Goal: Information Seeking & Learning: Learn about a topic

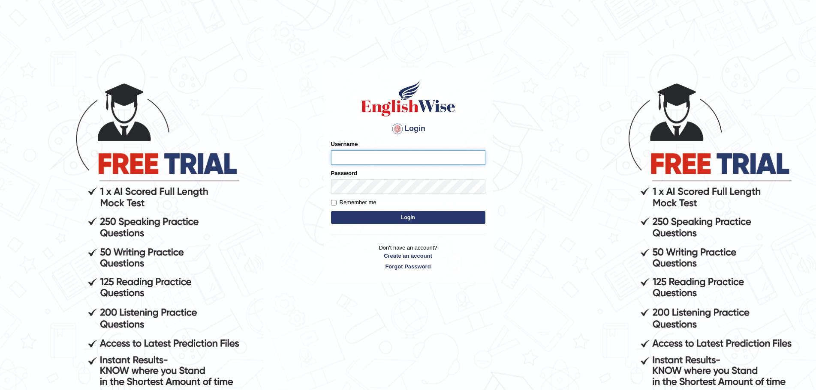
type input "Mugwunali"
click at [671, 201] on body "Login Please fix the following errors: Username Mugwunali Password Remember me …" at bounding box center [408, 236] width 816 height 390
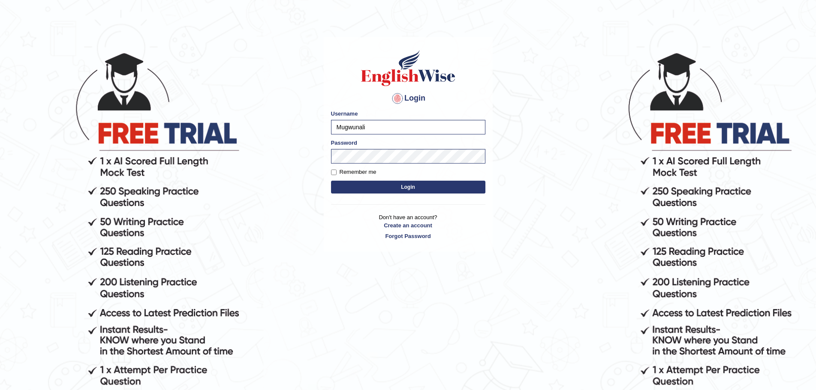
scroll to position [87, 0]
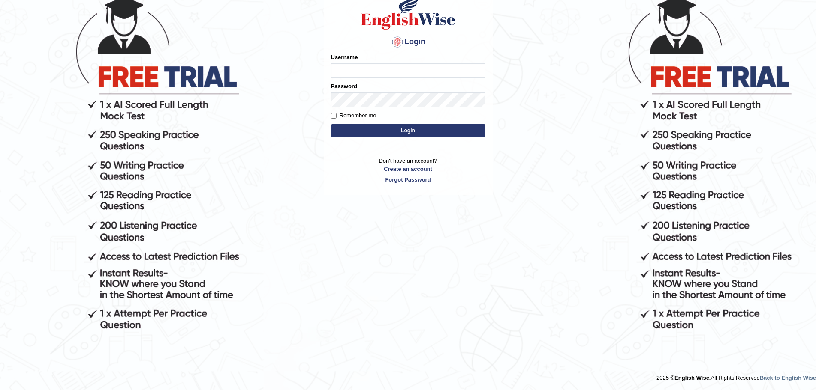
type input "Mugwunali"
click at [416, 130] on button "Login" at bounding box center [408, 130] width 154 height 13
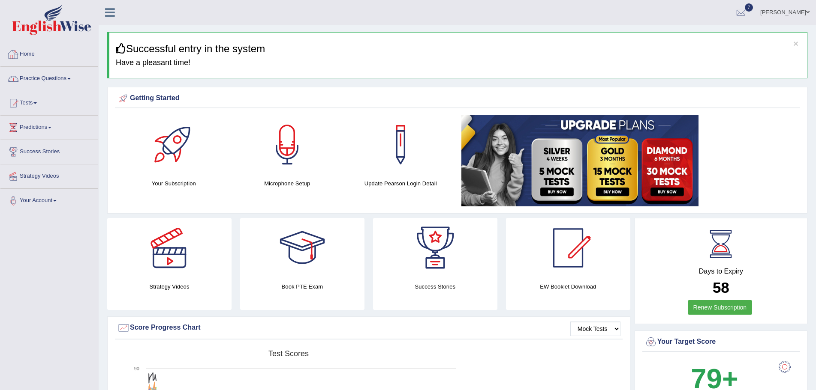
click at [71, 78] on link "Practice Questions" at bounding box center [49, 77] width 98 height 21
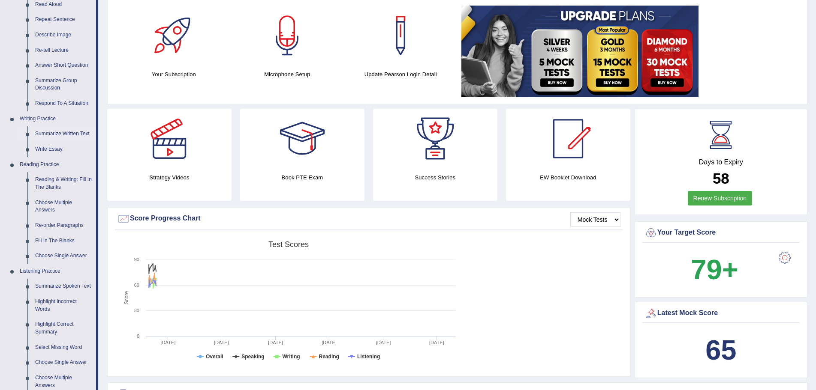
scroll to position [214, 0]
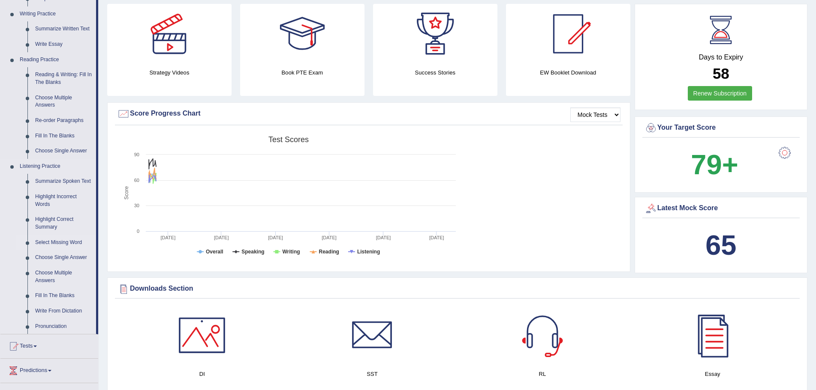
click at [62, 242] on link "Select Missing Word" at bounding box center [63, 242] width 65 height 15
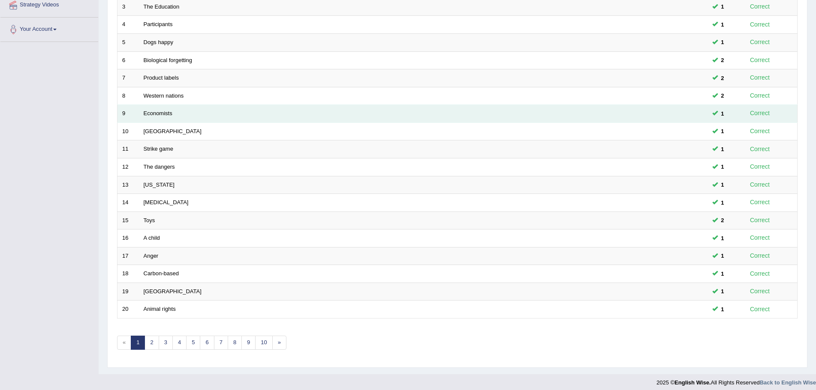
scroll to position [177, 0]
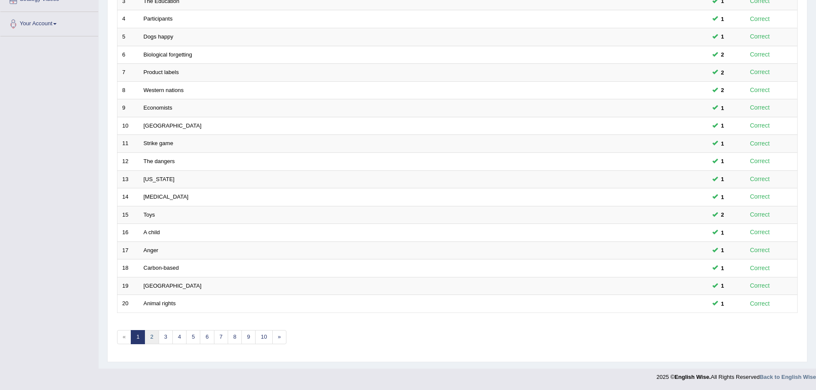
click at [150, 339] on link "2" at bounding box center [151, 337] width 14 height 14
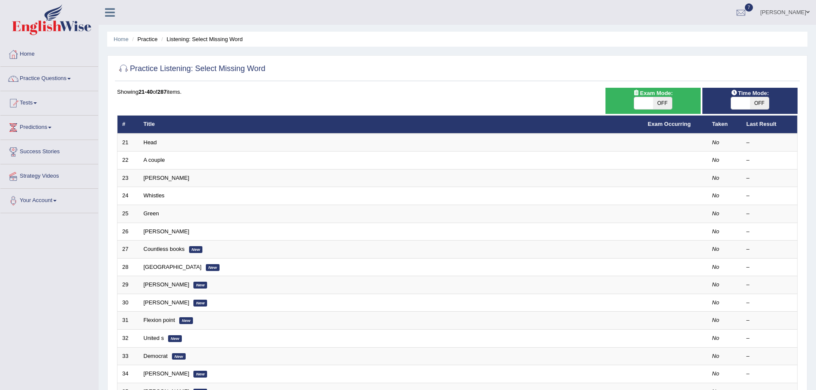
click at [756, 102] on span "OFF" at bounding box center [759, 103] width 19 height 12
checkbox input "true"
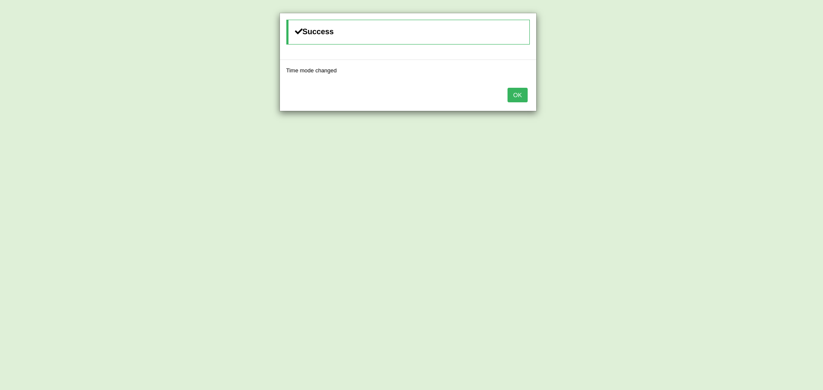
click at [519, 98] on button "OK" at bounding box center [517, 95] width 20 height 15
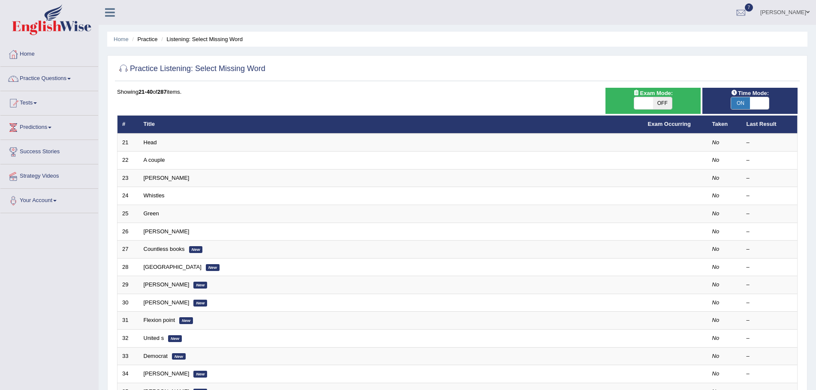
click at [663, 102] on span "OFF" at bounding box center [662, 103] width 19 height 12
checkbox input "true"
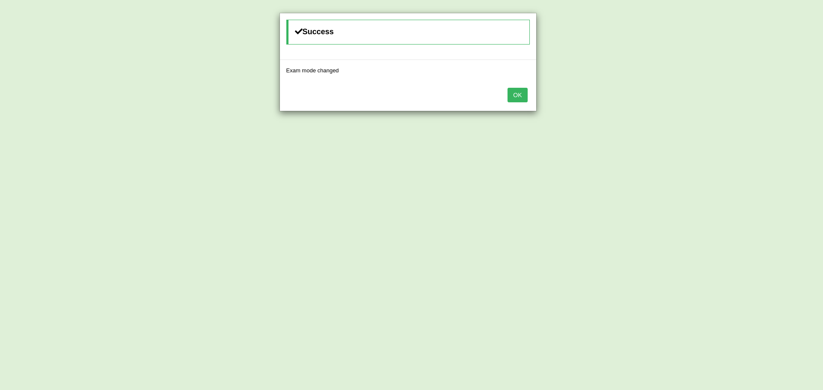
click at [515, 93] on button "OK" at bounding box center [517, 95] width 20 height 15
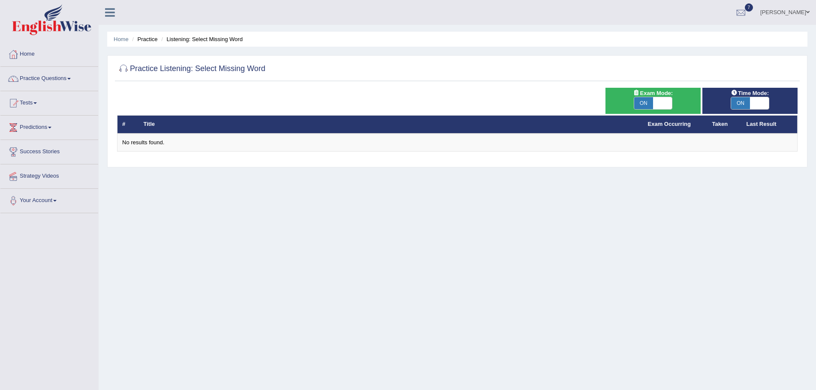
click at [644, 106] on span "ON" at bounding box center [643, 103] width 19 height 12
checkbox input "false"
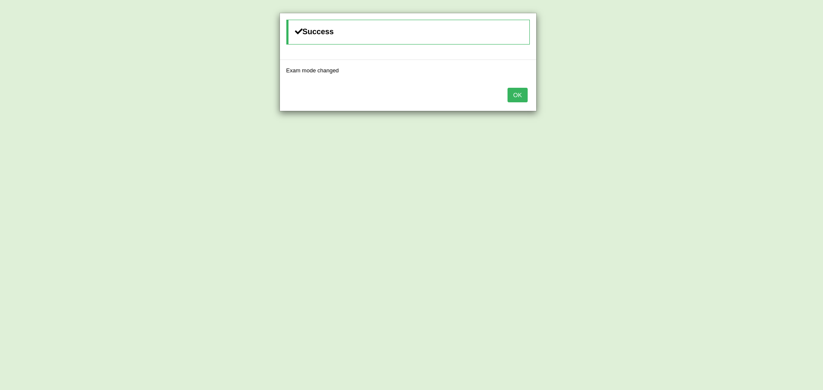
click at [521, 95] on button "OK" at bounding box center [517, 95] width 20 height 15
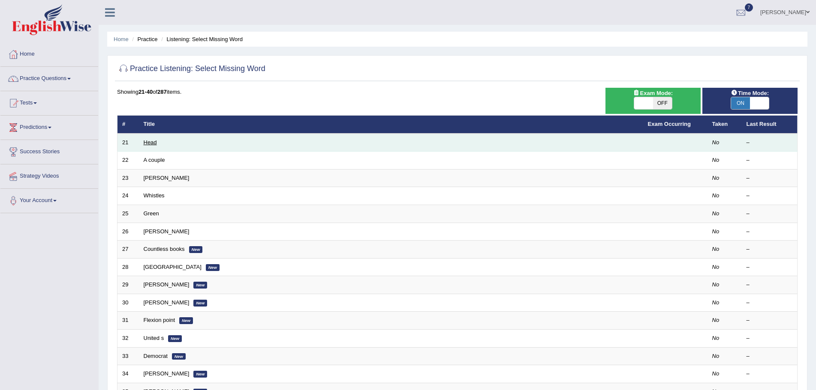
click at [153, 142] on link "Head" at bounding box center [150, 142] width 13 height 6
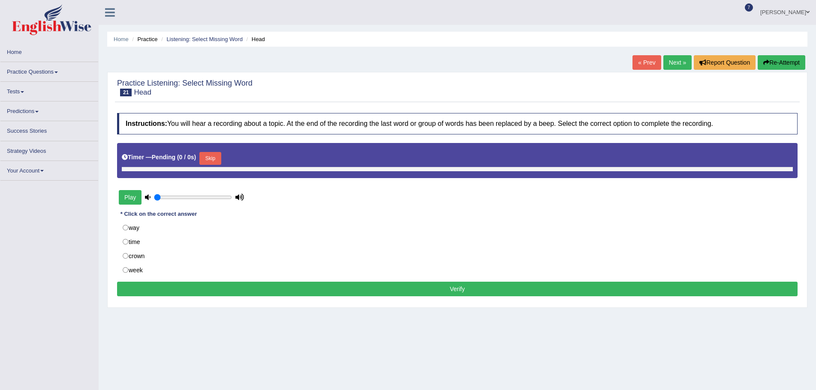
type input "0.75"
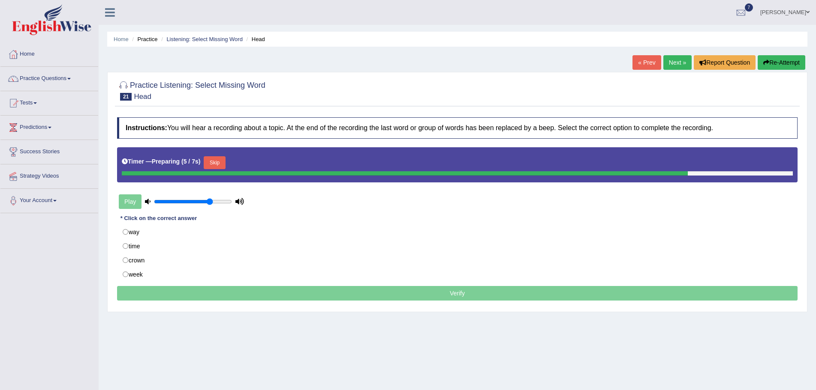
click at [555, 363] on div "Home Practice Listening: Select Missing Word Head « Prev Next » Report Question…" at bounding box center [457, 214] width 717 height 429
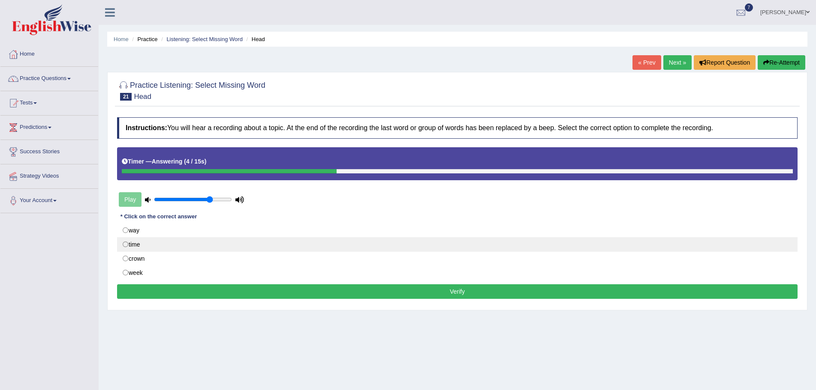
click at [126, 245] on label "time" at bounding box center [457, 244] width 680 height 15
radio input "true"
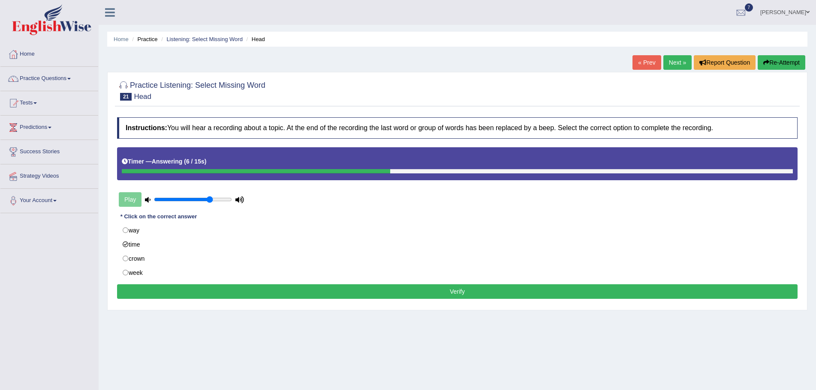
click at [429, 292] on button "Verify" at bounding box center [457, 292] width 680 height 15
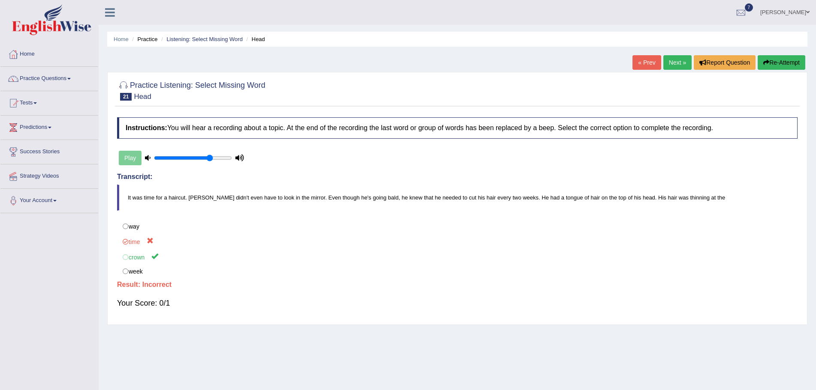
click at [769, 61] on button "Re-Attempt" at bounding box center [781, 62] width 48 height 15
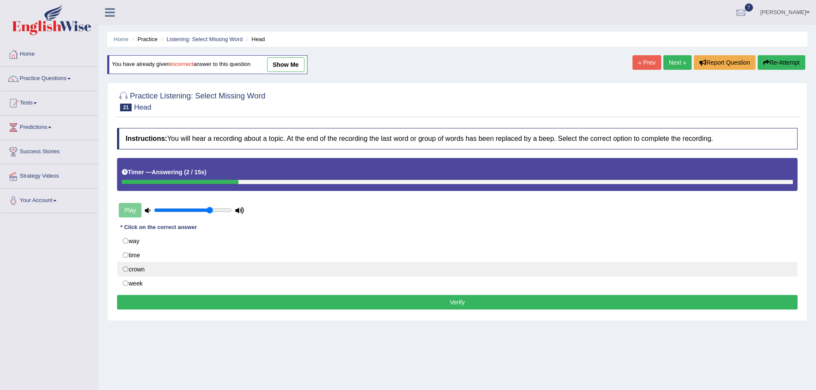
click at [123, 270] on label "crown" at bounding box center [457, 269] width 680 height 15
radio input "true"
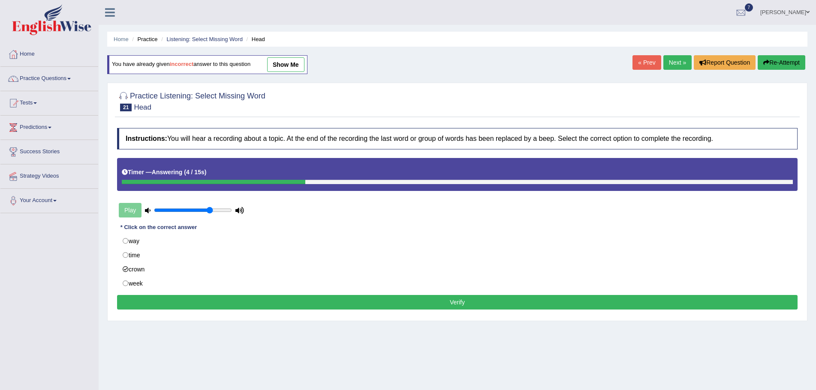
click at [465, 300] on button "Verify" at bounding box center [457, 302] width 680 height 15
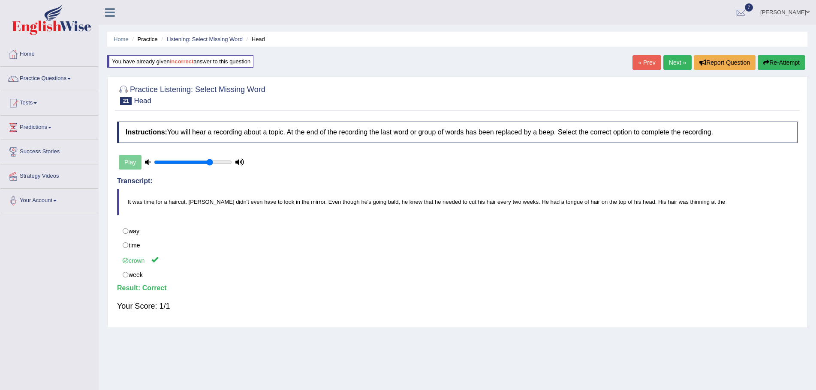
click at [673, 60] on link "Next »" at bounding box center [677, 62] width 28 height 15
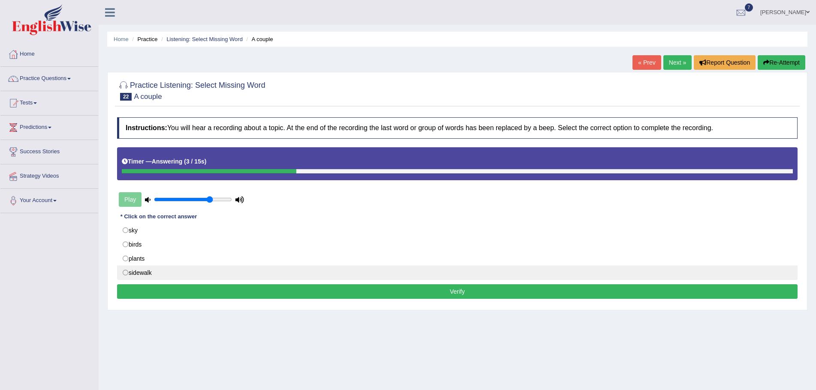
click at [124, 273] on label "sidewalk" at bounding box center [457, 273] width 680 height 15
radio input "true"
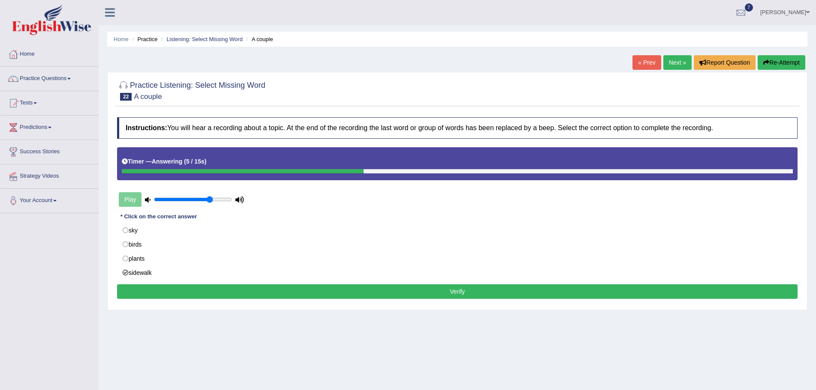
click at [461, 293] on button "Verify" at bounding box center [457, 292] width 680 height 15
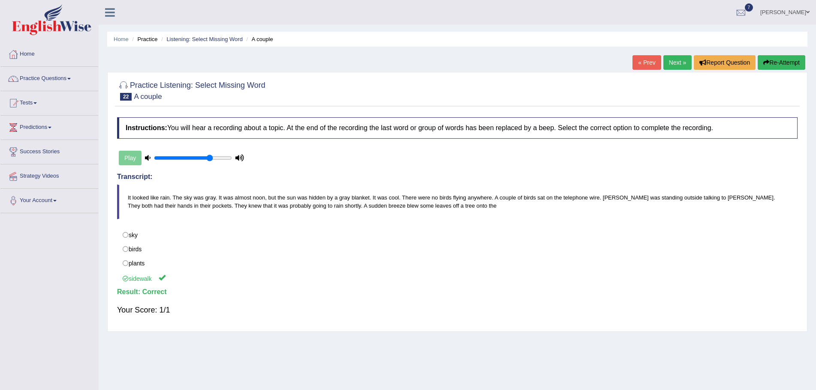
click at [671, 61] on link "Next »" at bounding box center [677, 62] width 28 height 15
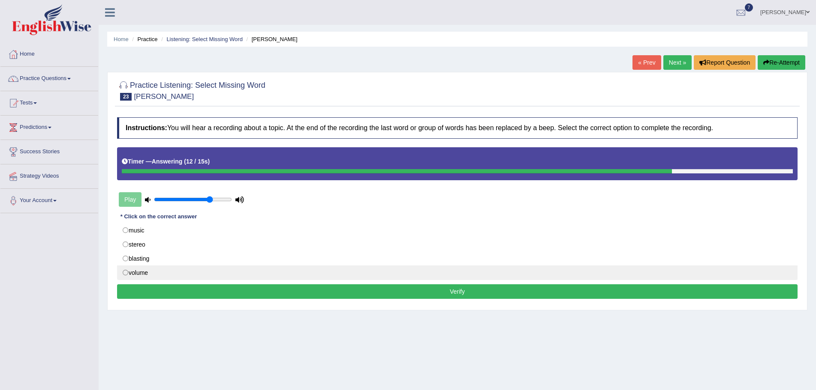
click at [126, 273] on label "volume" at bounding box center [457, 273] width 680 height 15
radio input "true"
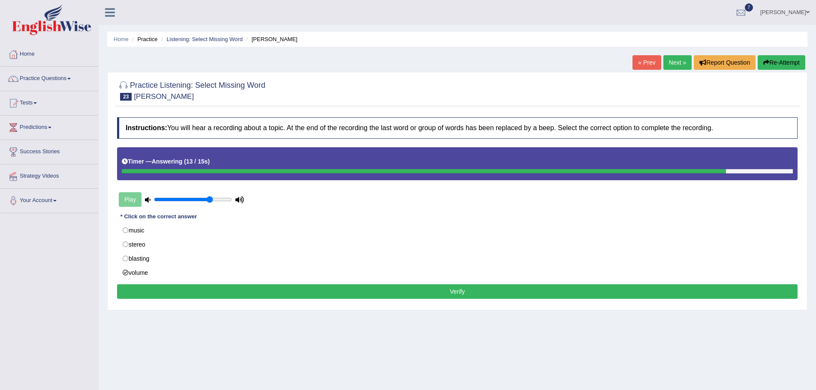
click at [455, 289] on button "Verify" at bounding box center [457, 292] width 680 height 15
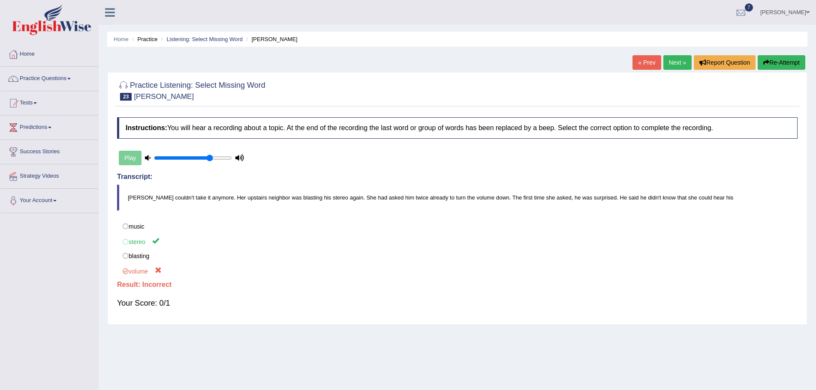
click at [791, 64] on button "Re-Attempt" at bounding box center [781, 62] width 48 height 15
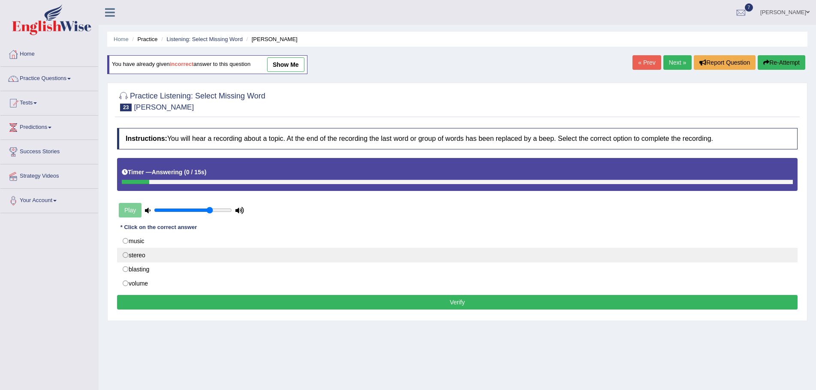
click at [125, 255] on label "stereo" at bounding box center [457, 255] width 680 height 15
radio input "true"
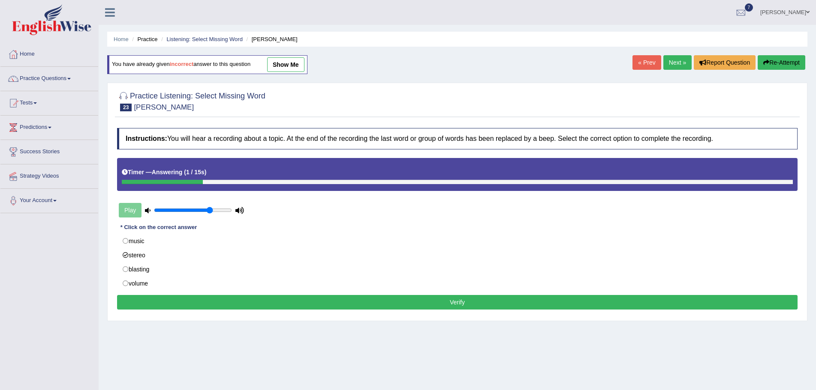
click at [465, 302] on button "Verify" at bounding box center [457, 302] width 680 height 15
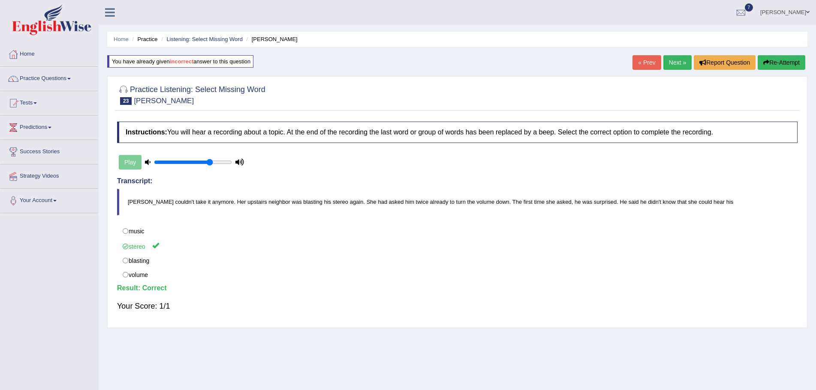
click at [670, 62] on link "Next »" at bounding box center [677, 62] width 28 height 15
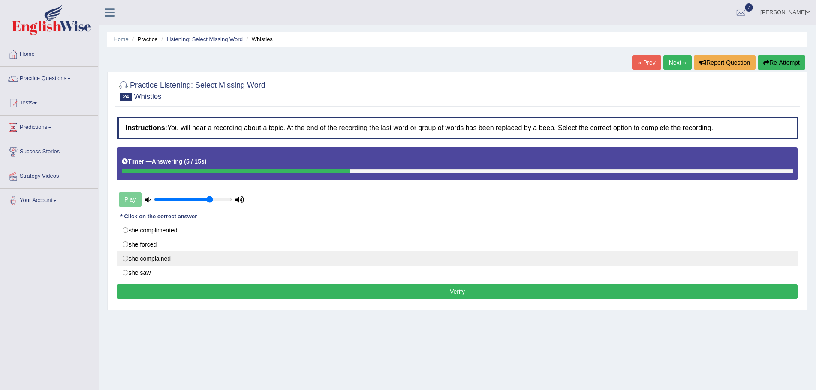
click at [124, 259] on label "she complained" at bounding box center [457, 259] width 680 height 15
radio input "true"
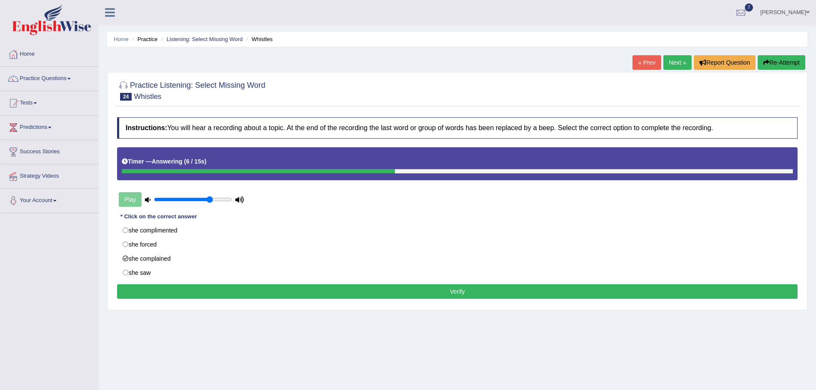
click at [391, 291] on button "Verify" at bounding box center [457, 292] width 680 height 15
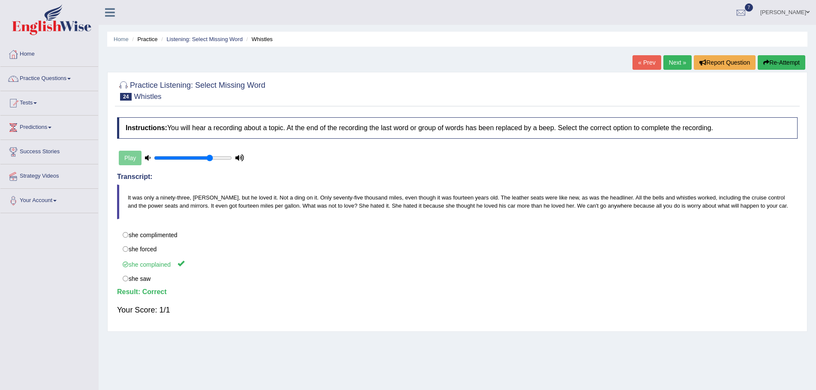
click at [666, 63] on link "Next »" at bounding box center [677, 62] width 28 height 15
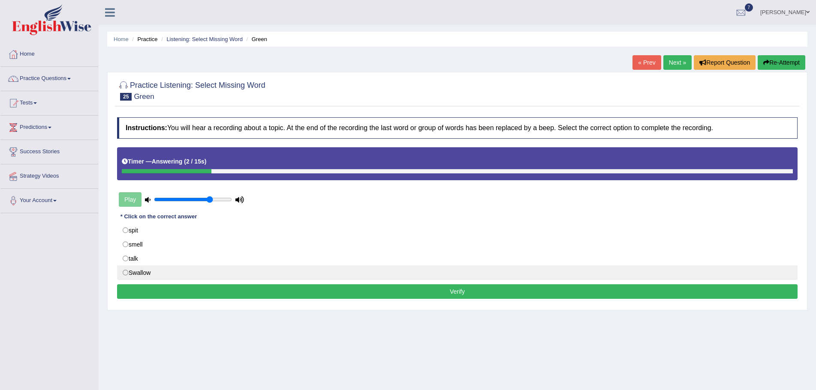
click at [126, 274] on label "Swallow" at bounding box center [457, 273] width 680 height 15
radio input "true"
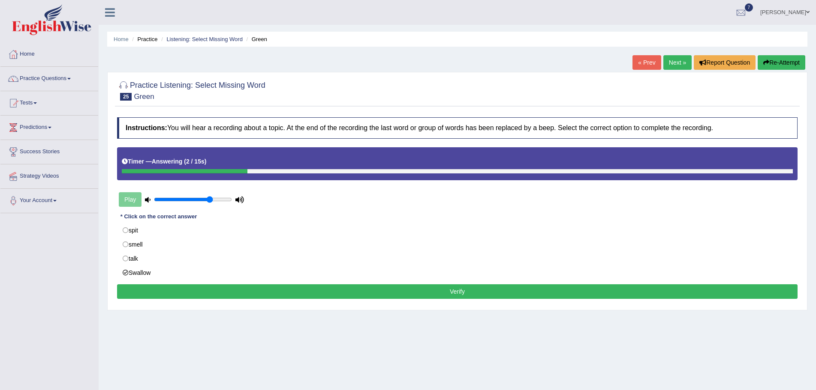
click at [378, 294] on button "Verify" at bounding box center [457, 292] width 680 height 15
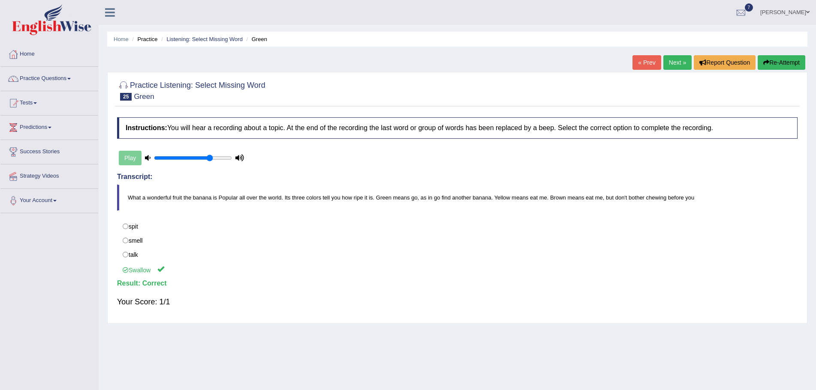
click at [665, 61] on link "Next »" at bounding box center [677, 62] width 28 height 15
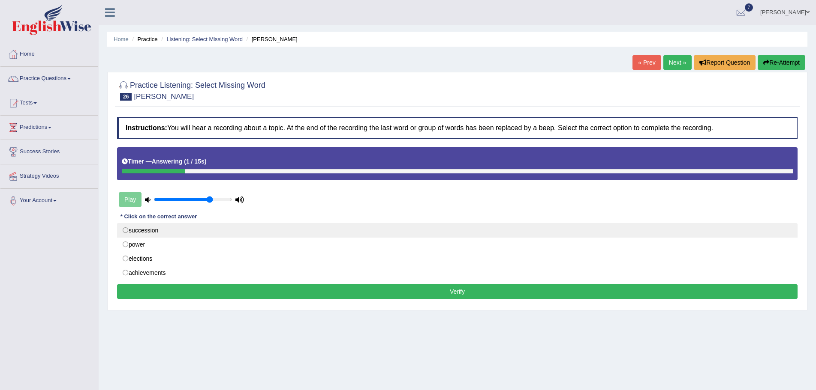
click at [126, 231] on label "succession" at bounding box center [457, 230] width 680 height 15
radio input "true"
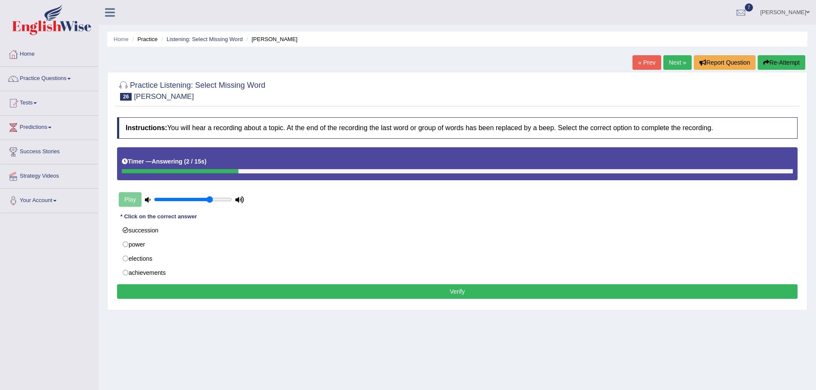
click at [349, 292] on button "Verify" at bounding box center [457, 292] width 680 height 15
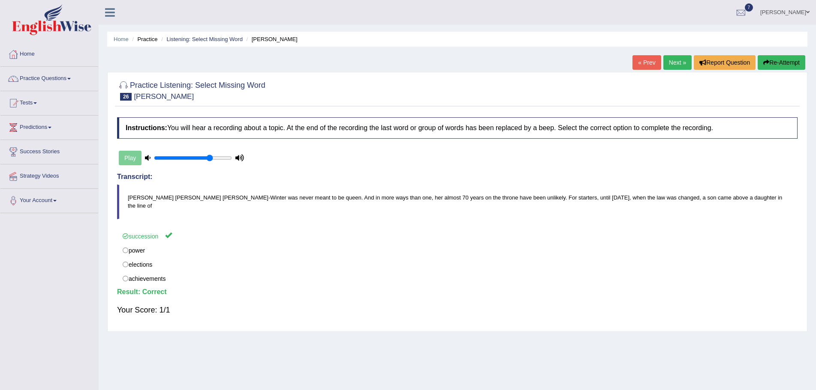
click at [664, 62] on link "Next »" at bounding box center [677, 62] width 28 height 15
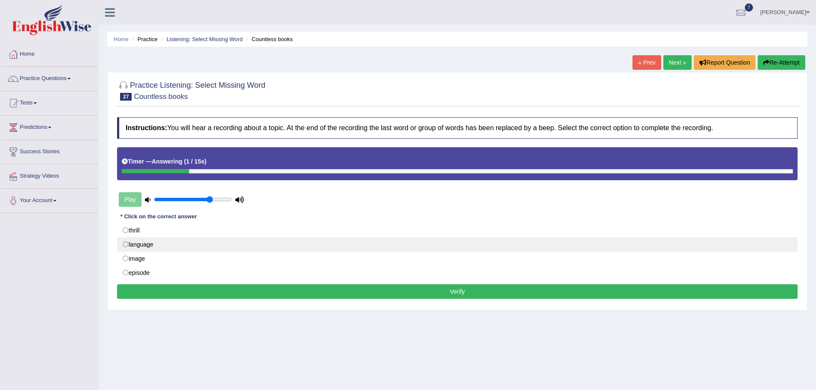
click at [126, 243] on label "language" at bounding box center [457, 244] width 680 height 15
radio input "true"
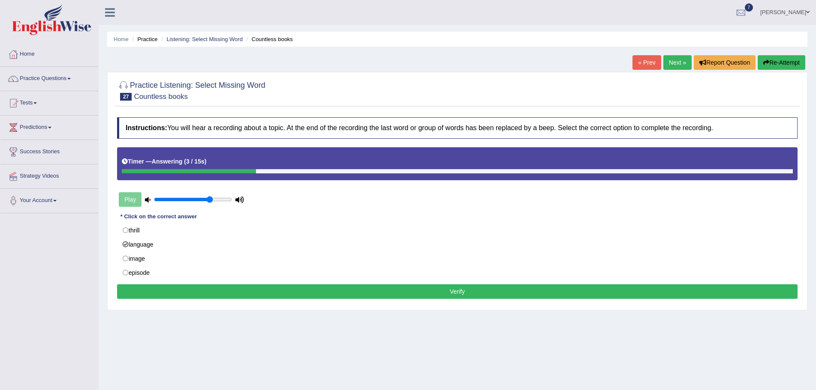
click at [377, 293] on button "Verify" at bounding box center [457, 292] width 680 height 15
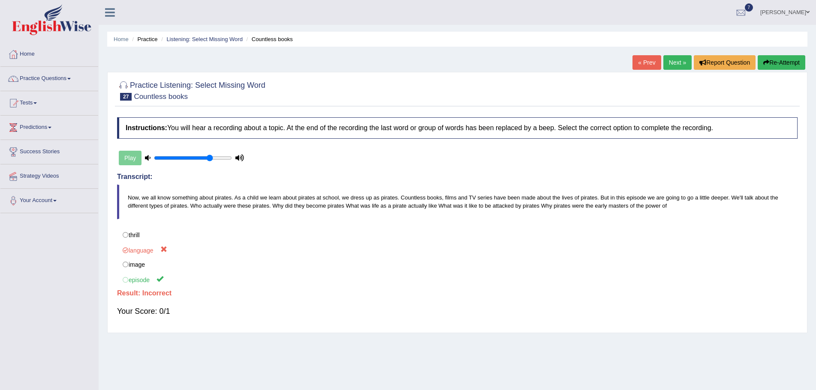
click at [768, 63] on button "Re-Attempt" at bounding box center [781, 62] width 48 height 15
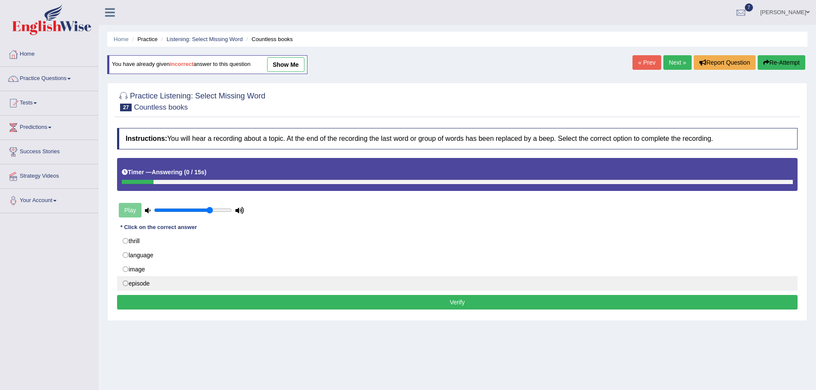
click at [126, 284] on label "episode" at bounding box center [457, 283] width 680 height 15
radio input "true"
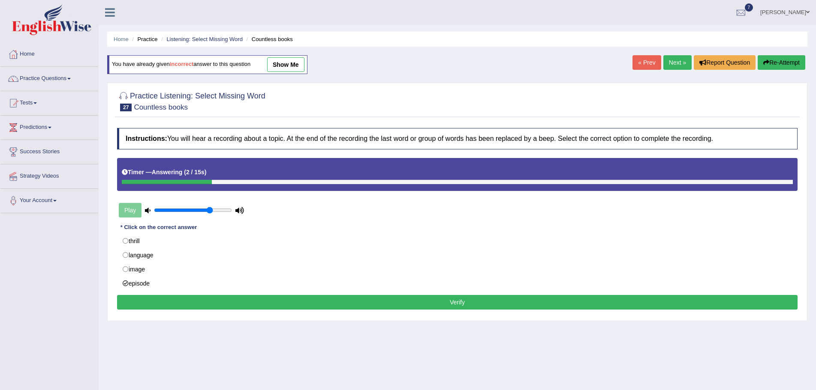
click at [471, 304] on button "Verify" at bounding box center [457, 302] width 680 height 15
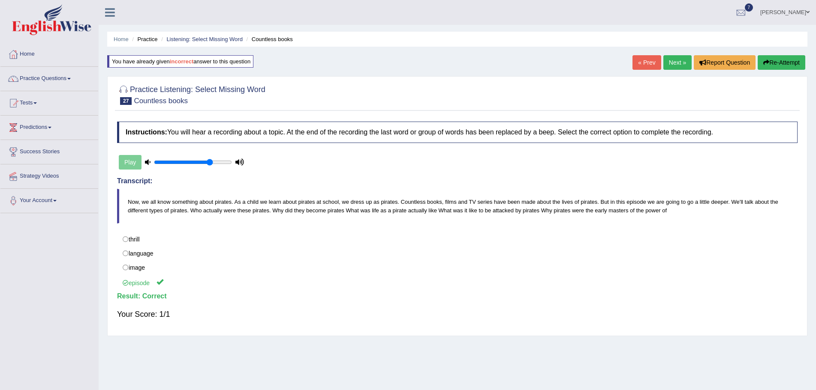
click at [667, 63] on link "Next »" at bounding box center [677, 62] width 28 height 15
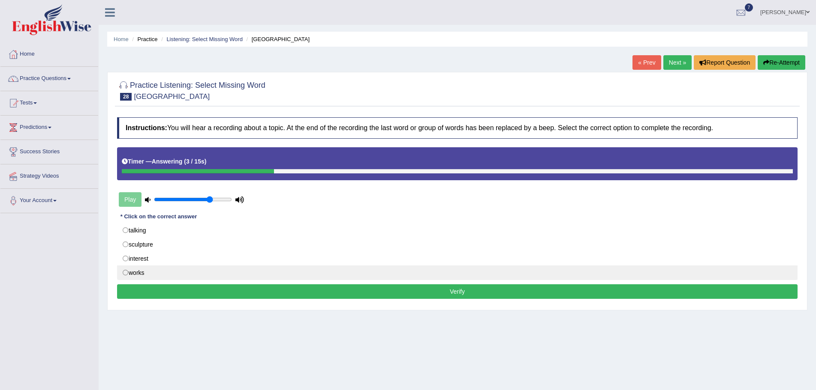
click at [125, 274] on label "works" at bounding box center [457, 273] width 680 height 15
radio input "true"
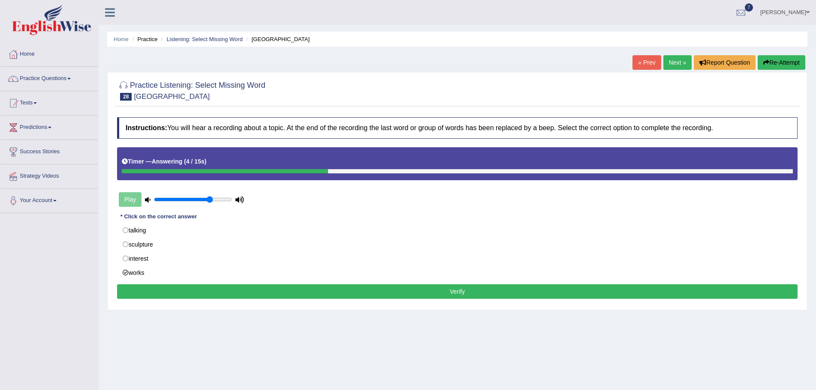
click at [412, 290] on button "Verify" at bounding box center [457, 292] width 680 height 15
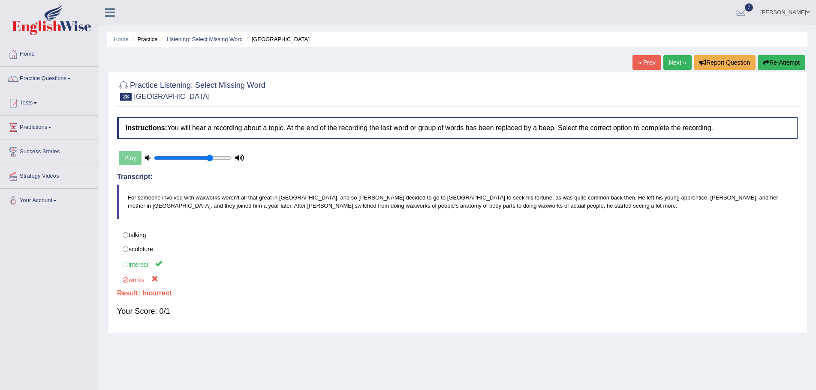
click at [769, 63] on button "Re-Attempt" at bounding box center [781, 62] width 48 height 15
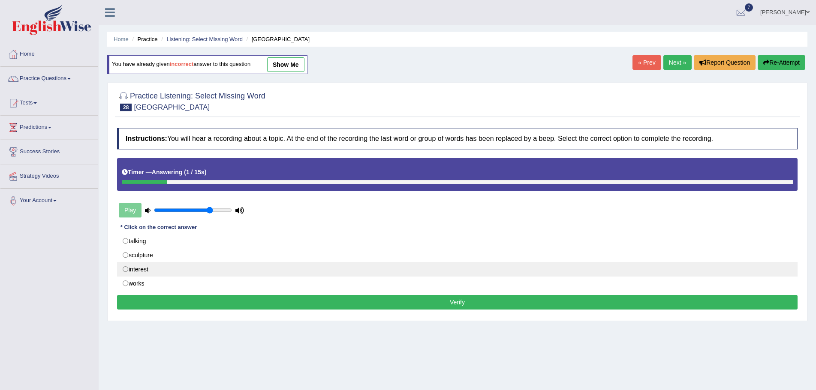
click at [124, 270] on label "interest" at bounding box center [457, 269] width 680 height 15
radio input "true"
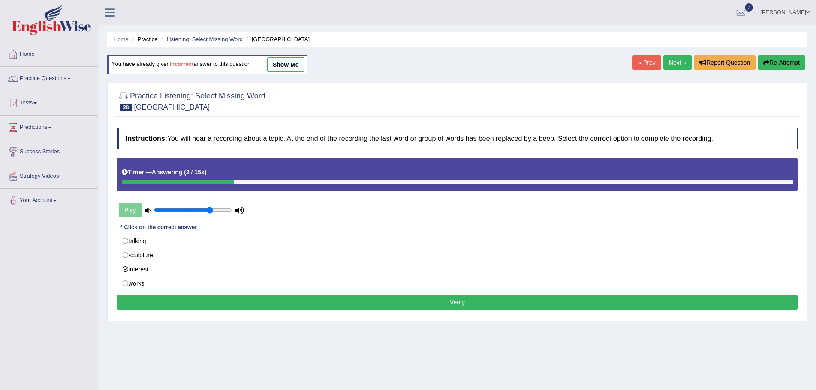
click at [395, 300] on button "Verify" at bounding box center [457, 302] width 680 height 15
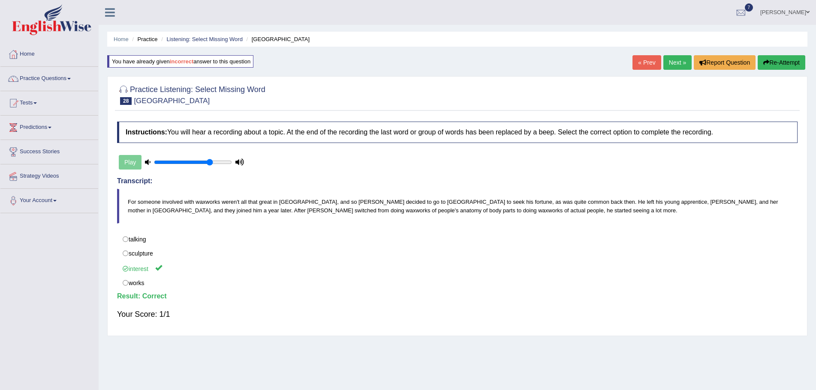
click at [672, 60] on link "Next »" at bounding box center [677, 62] width 28 height 15
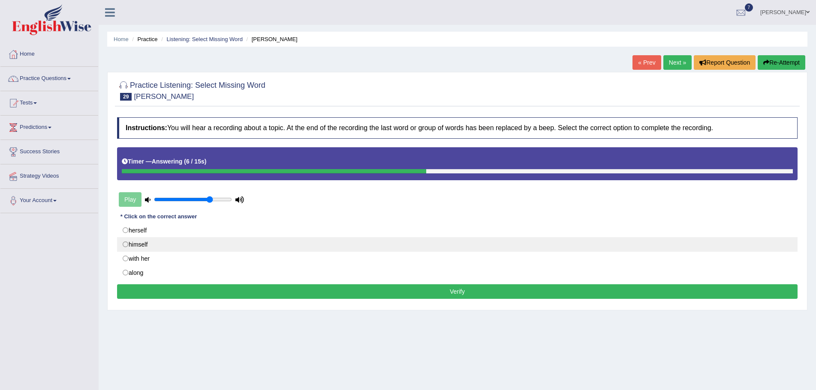
click at [125, 246] on label "himself" at bounding box center [457, 244] width 680 height 15
radio input "true"
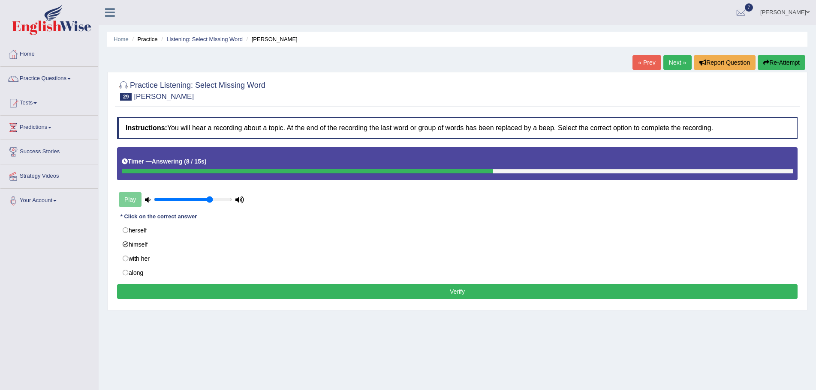
click at [438, 291] on button "Verify" at bounding box center [457, 292] width 680 height 15
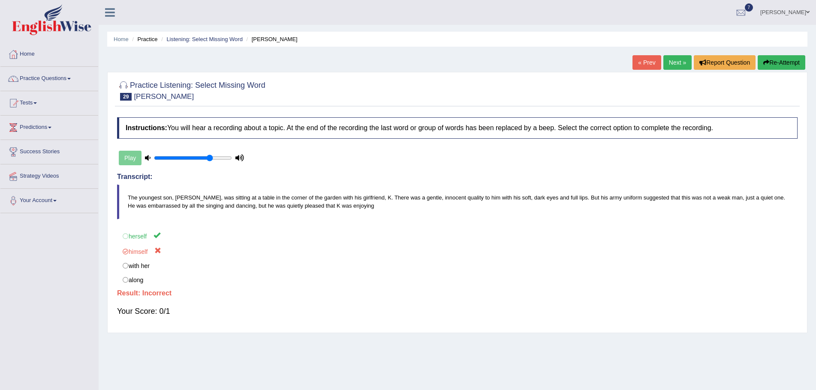
click at [777, 60] on button "Re-Attempt" at bounding box center [781, 62] width 48 height 15
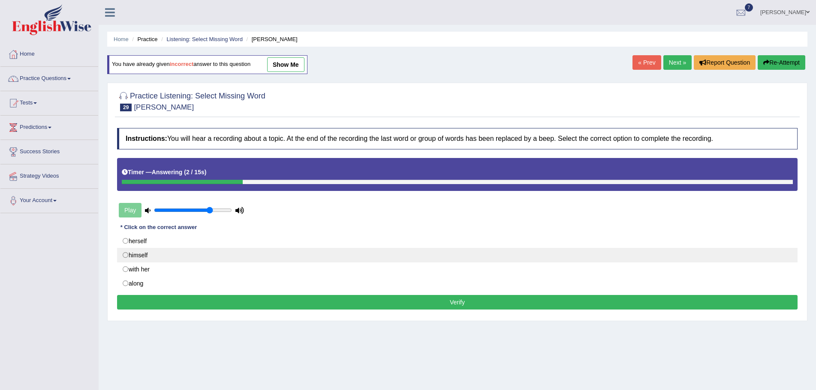
drag, startPoint x: 126, startPoint y: 240, endPoint x: 133, endPoint y: 254, distance: 15.7
click at [126, 240] on label "herself" at bounding box center [457, 241] width 680 height 15
radio input "true"
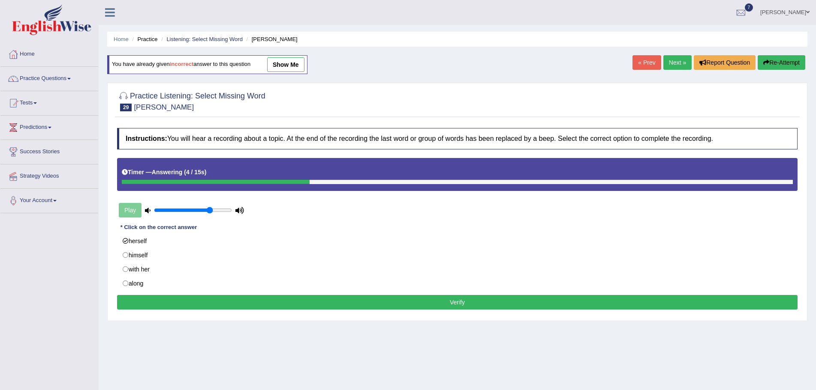
click at [459, 303] on button "Verify" at bounding box center [457, 302] width 680 height 15
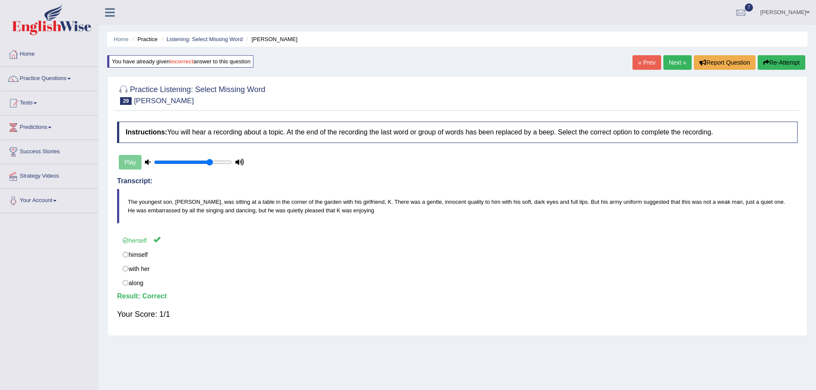
click at [670, 62] on link "Next »" at bounding box center [677, 62] width 28 height 15
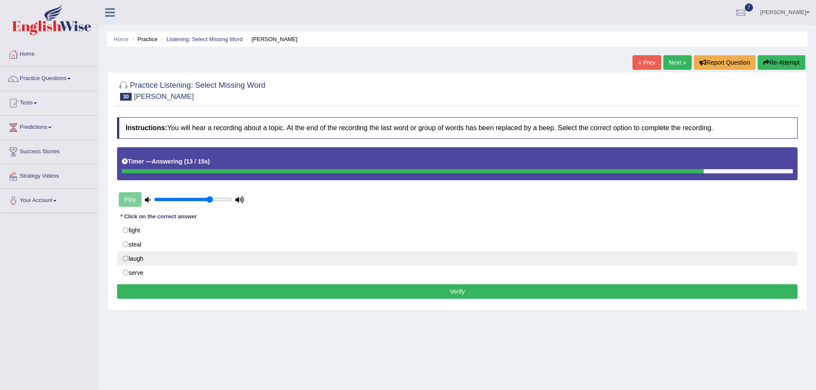
click at [126, 260] on label "laugh" at bounding box center [457, 259] width 680 height 15
radio input "true"
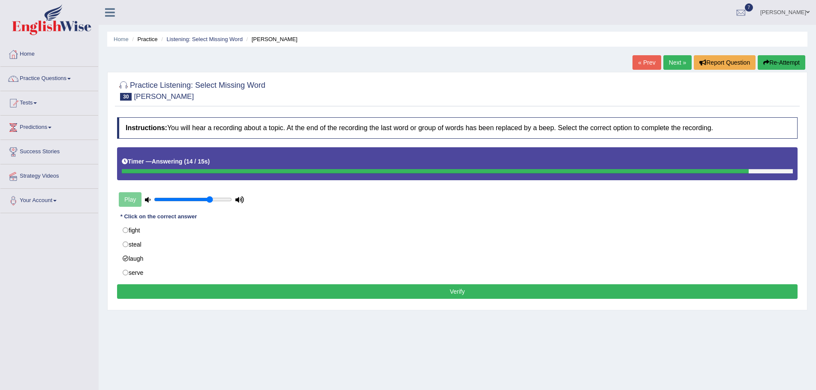
click at [299, 291] on button "Verify" at bounding box center [457, 292] width 680 height 15
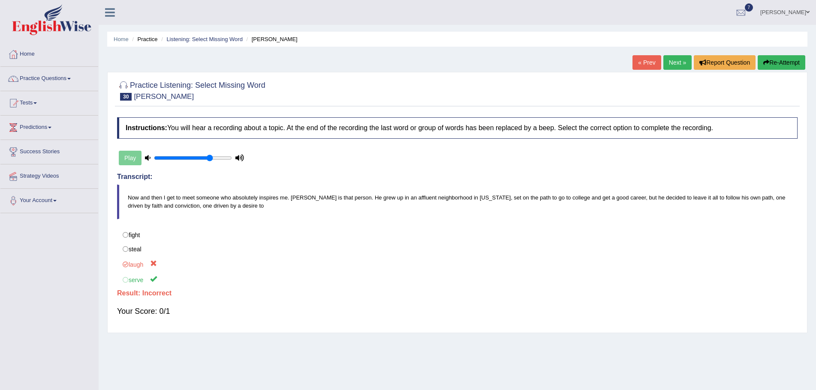
click at [785, 61] on button "Re-Attempt" at bounding box center [781, 62] width 48 height 15
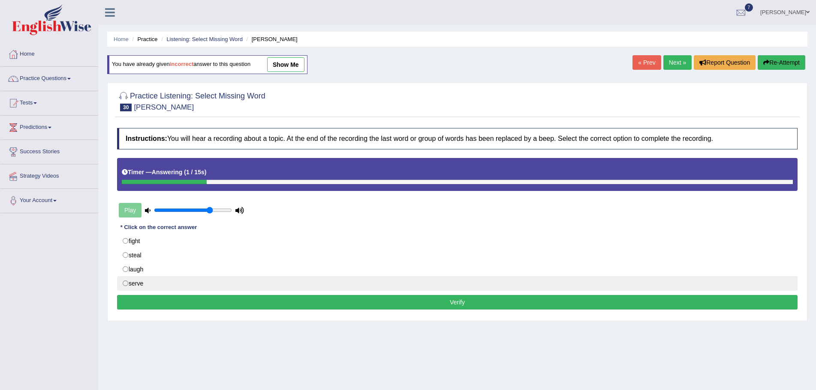
click at [124, 283] on label "serve" at bounding box center [457, 283] width 680 height 15
radio input "true"
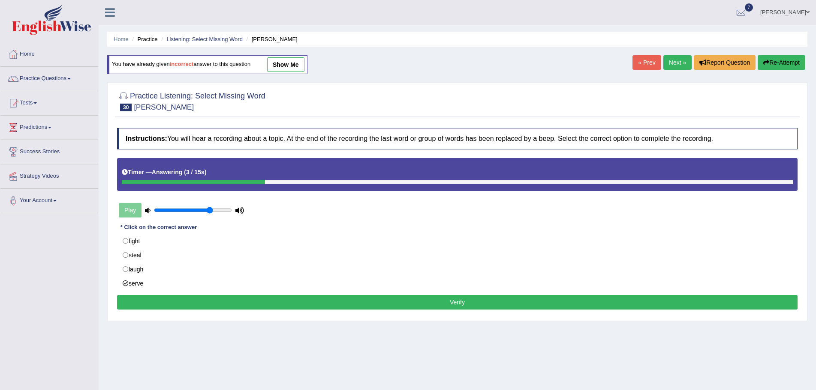
click at [423, 300] on button "Verify" at bounding box center [457, 302] width 680 height 15
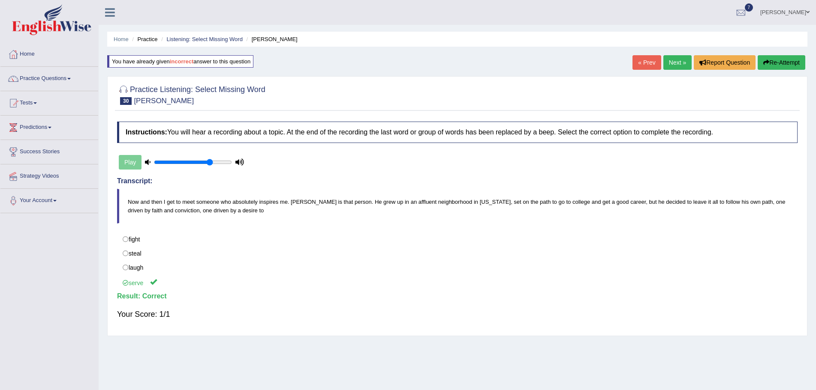
click at [670, 62] on link "Next »" at bounding box center [677, 62] width 28 height 15
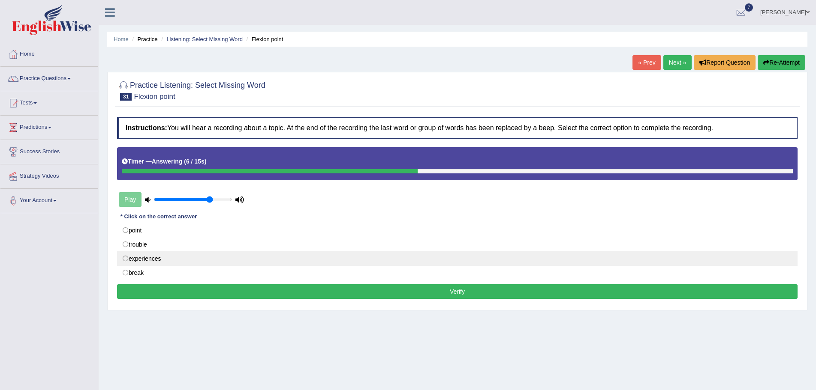
click at [126, 258] on label "experiences" at bounding box center [457, 259] width 680 height 15
radio input "true"
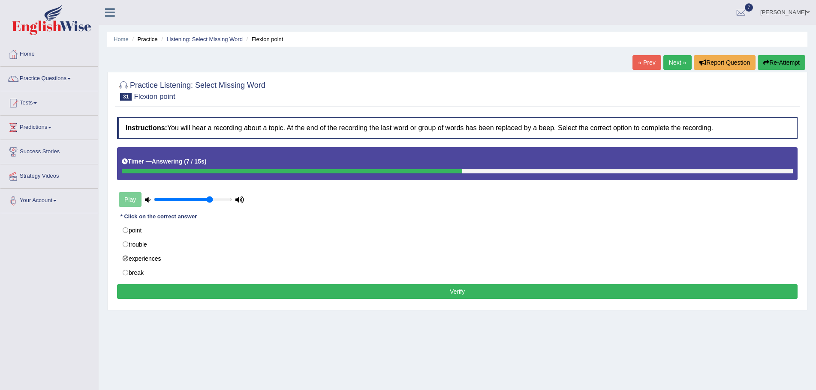
click at [405, 290] on button "Verify" at bounding box center [457, 292] width 680 height 15
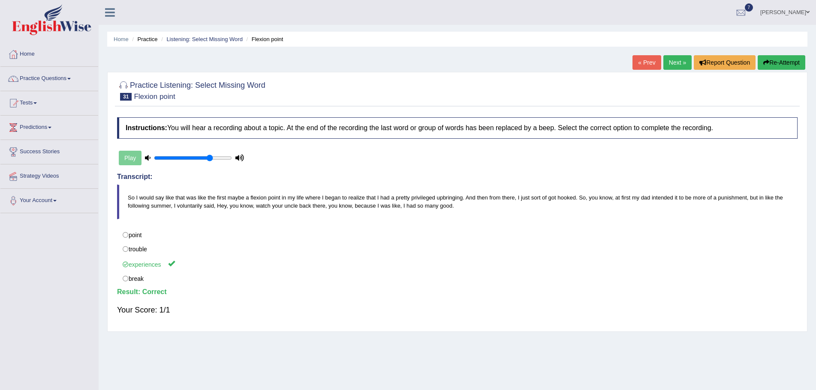
click at [668, 61] on link "Next »" at bounding box center [677, 62] width 28 height 15
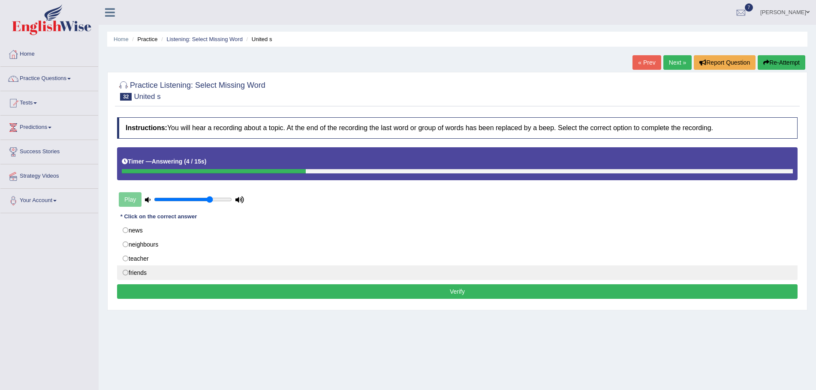
click at [125, 274] on label "friends" at bounding box center [457, 273] width 680 height 15
radio input "true"
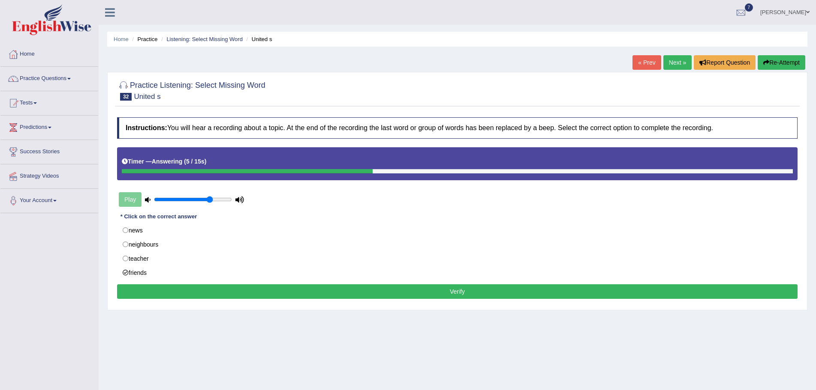
click at [499, 290] on button "Verify" at bounding box center [457, 292] width 680 height 15
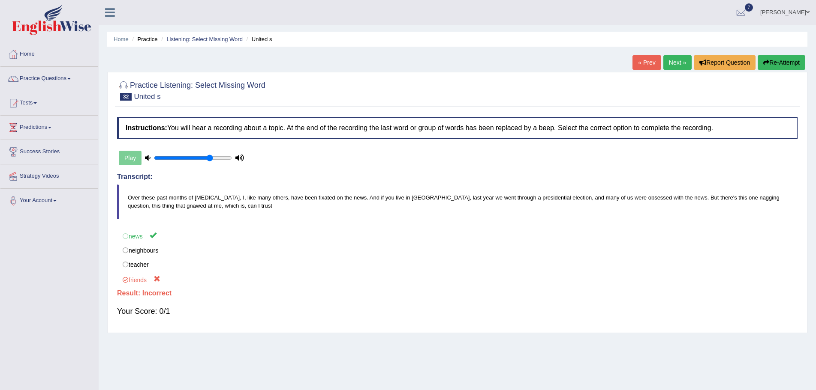
click at [780, 61] on button "Re-Attempt" at bounding box center [781, 62] width 48 height 15
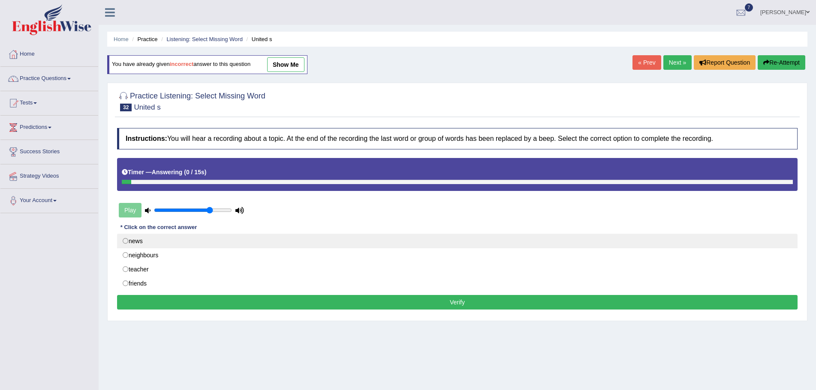
click at [125, 242] on label "news" at bounding box center [457, 241] width 680 height 15
radio input "true"
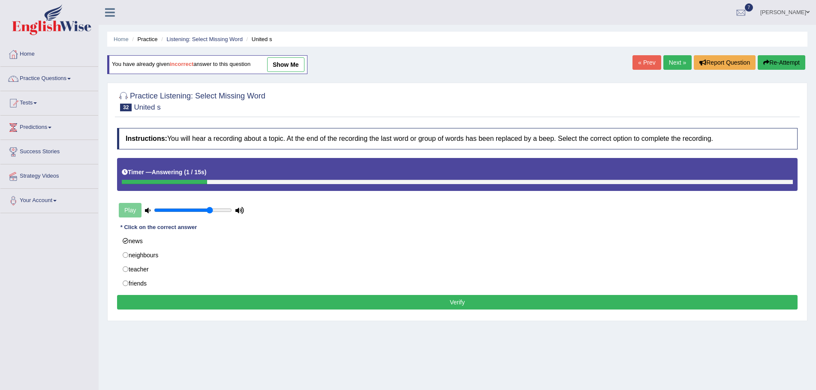
click at [423, 302] on button "Verify" at bounding box center [457, 302] width 680 height 15
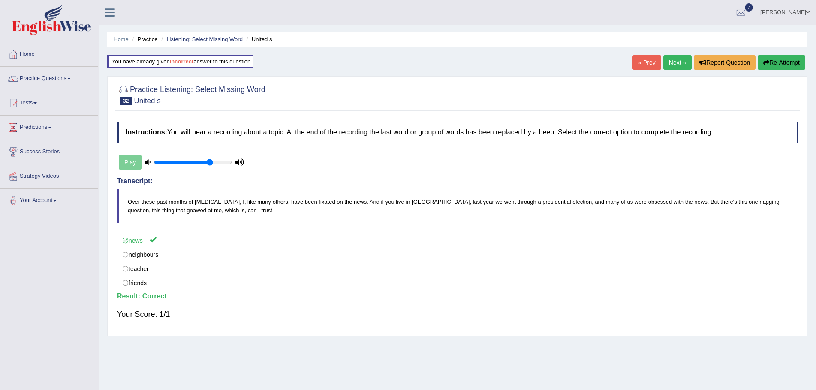
click at [672, 60] on link "Next »" at bounding box center [677, 62] width 28 height 15
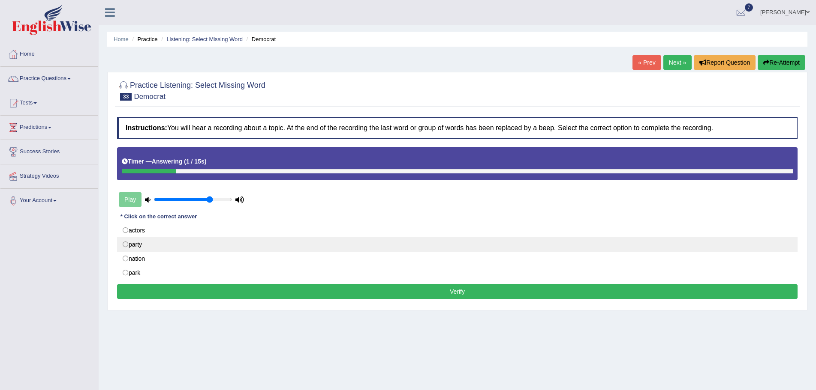
click at [126, 245] on label "party" at bounding box center [457, 244] width 680 height 15
radio input "true"
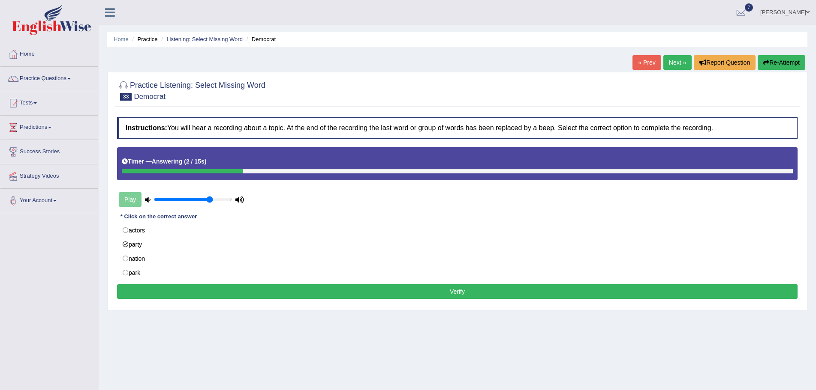
click at [440, 292] on button "Verify" at bounding box center [457, 292] width 680 height 15
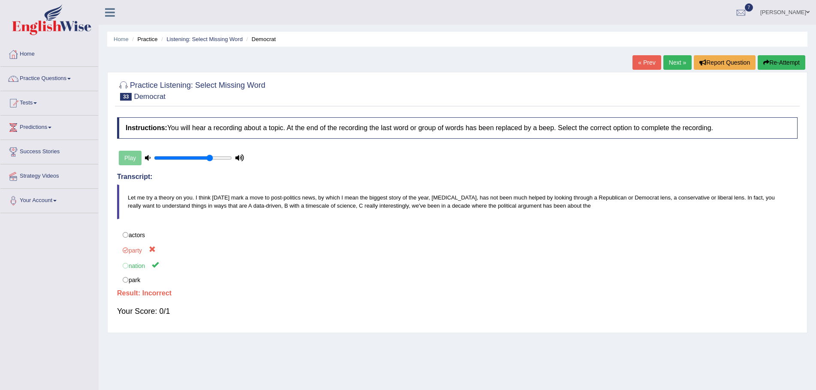
click at [768, 60] on button "Re-Attempt" at bounding box center [781, 62] width 48 height 15
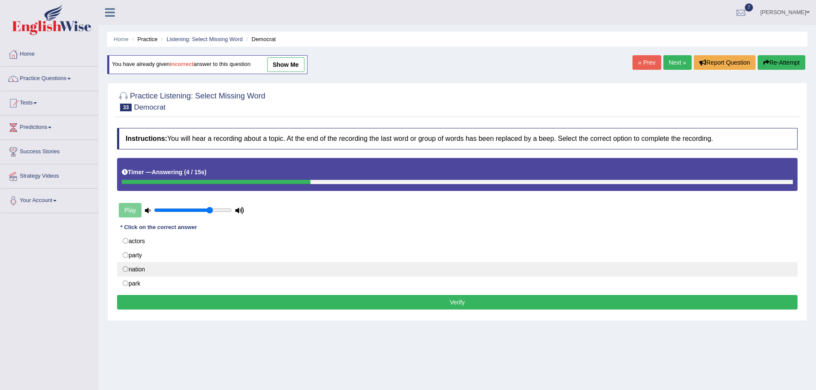
click at [125, 270] on label "nation" at bounding box center [457, 269] width 680 height 15
radio input "true"
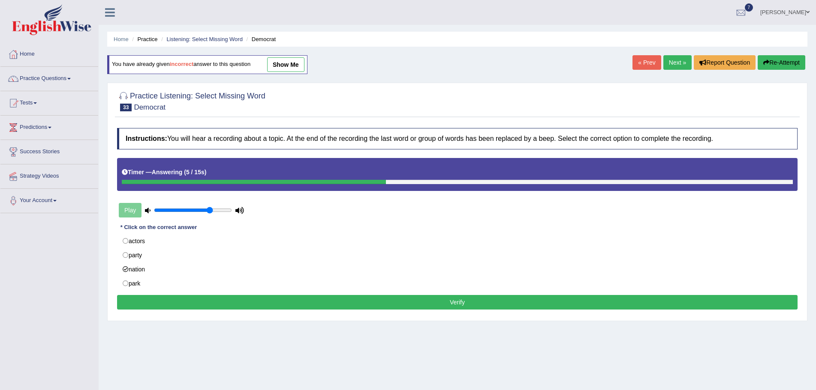
click at [459, 304] on button "Verify" at bounding box center [457, 302] width 680 height 15
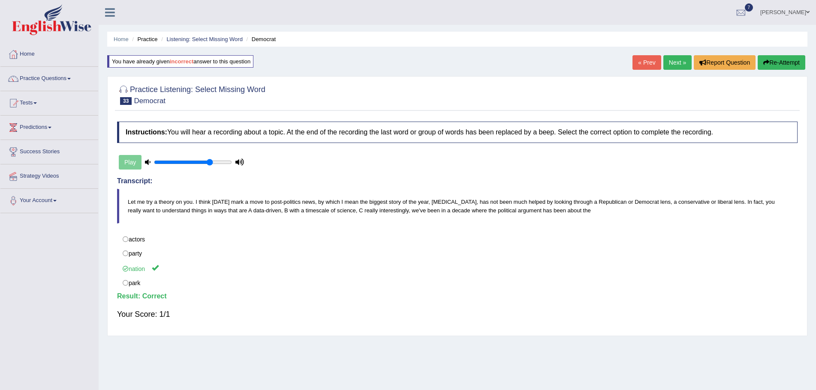
click at [673, 60] on link "Next »" at bounding box center [677, 62] width 28 height 15
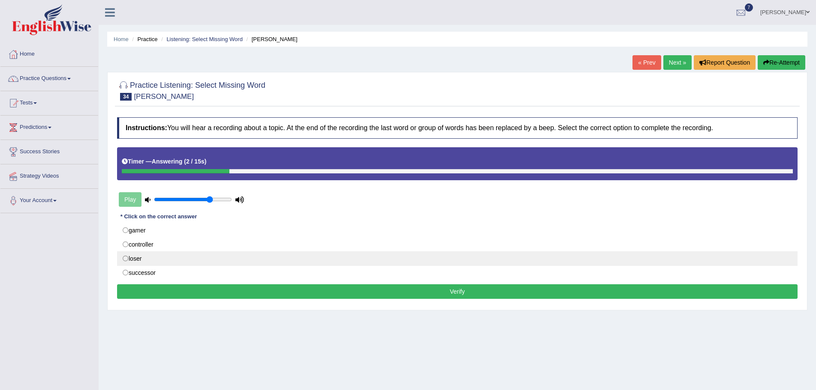
click at [125, 258] on label "loser" at bounding box center [457, 259] width 680 height 15
radio input "true"
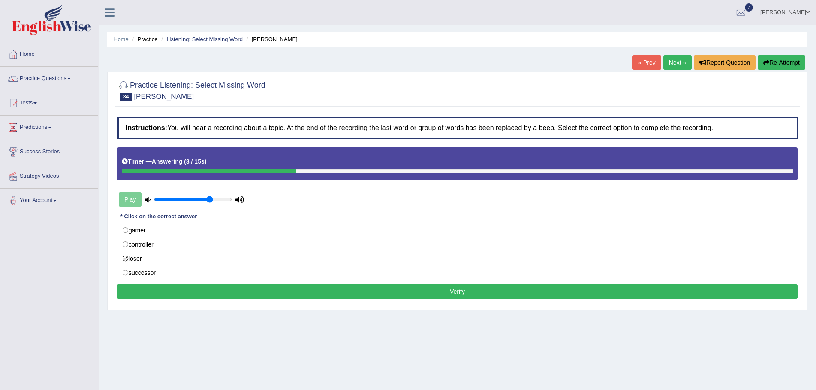
click at [411, 291] on button "Verify" at bounding box center [457, 292] width 680 height 15
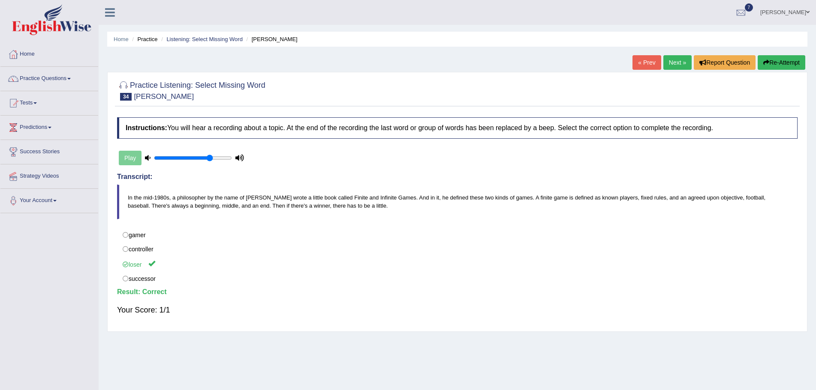
click at [668, 62] on link "Next »" at bounding box center [677, 62] width 28 height 15
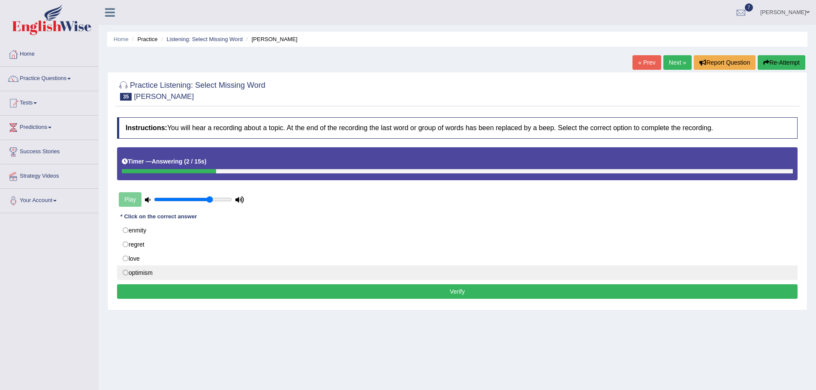
click at [126, 274] on label "optimism" at bounding box center [457, 273] width 680 height 15
radio input "true"
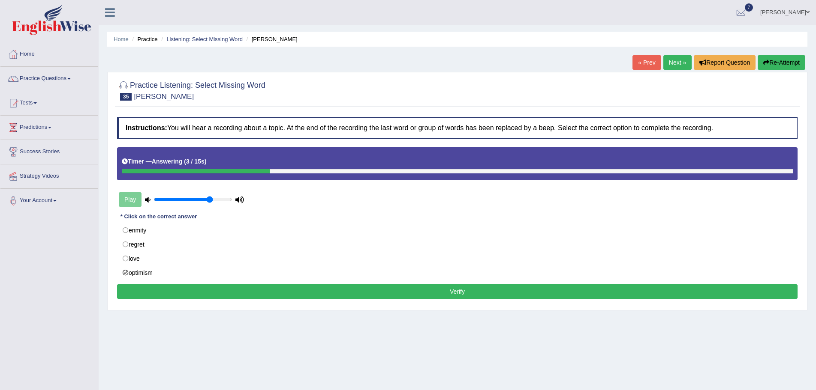
click at [407, 292] on button "Verify" at bounding box center [457, 292] width 680 height 15
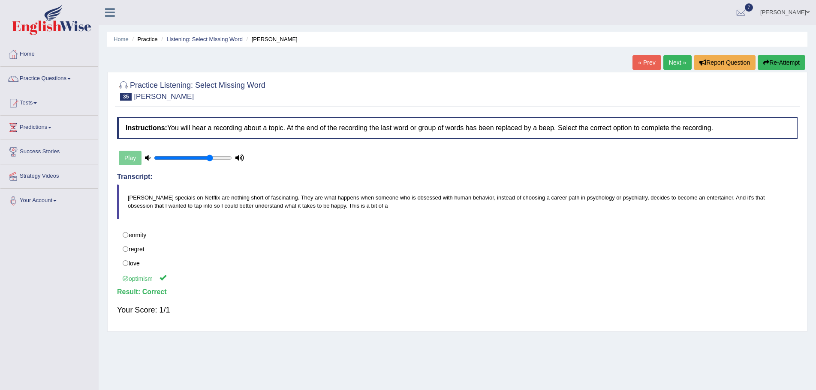
click at [672, 61] on link "Next »" at bounding box center [677, 62] width 28 height 15
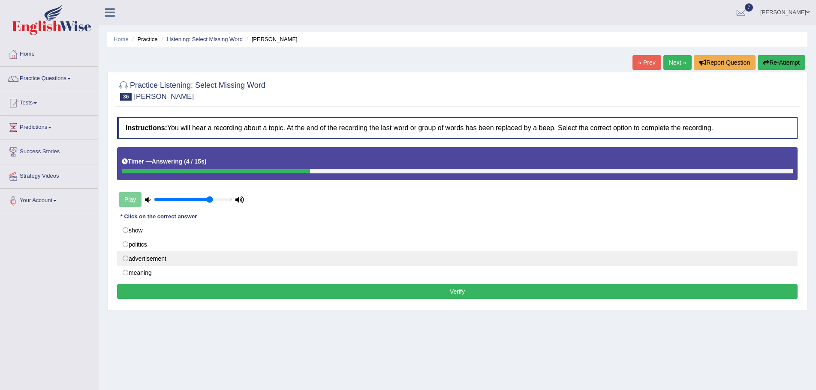
click at [126, 259] on label "advertisement" at bounding box center [457, 259] width 680 height 15
radio input "true"
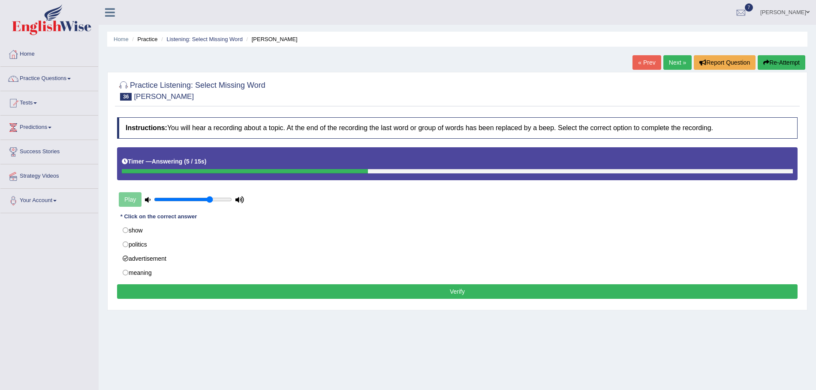
click at [401, 290] on button "Verify" at bounding box center [457, 292] width 680 height 15
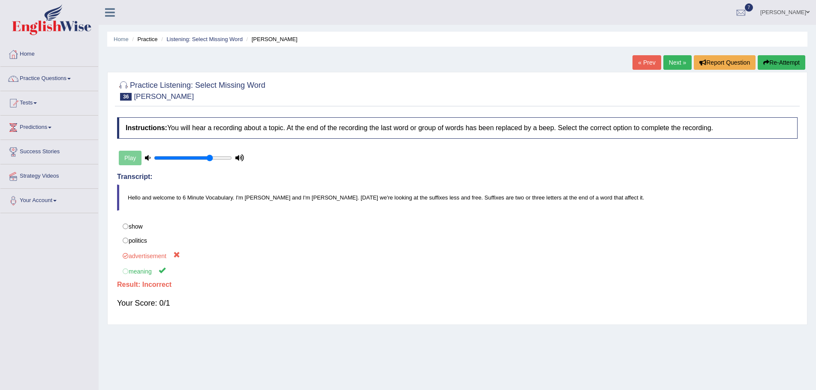
click at [780, 60] on button "Re-Attempt" at bounding box center [781, 62] width 48 height 15
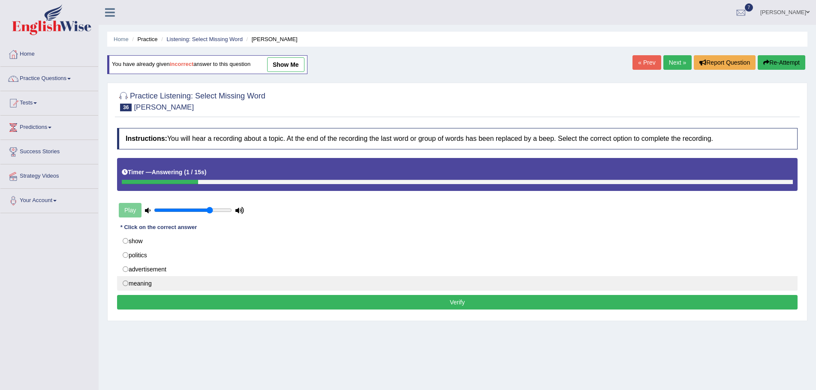
click at [124, 282] on label "meaning" at bounding box center [457, 283] width 680 height 15
radio input "true"
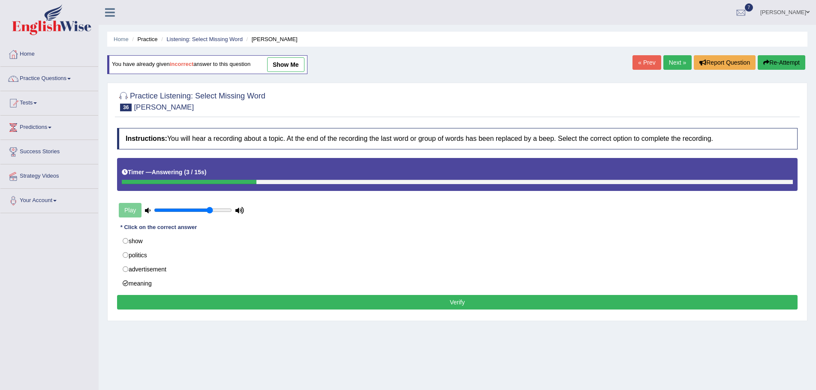
click at [472, 301] on button "Verify" at bounding box center [457, 302] width 680 height 15
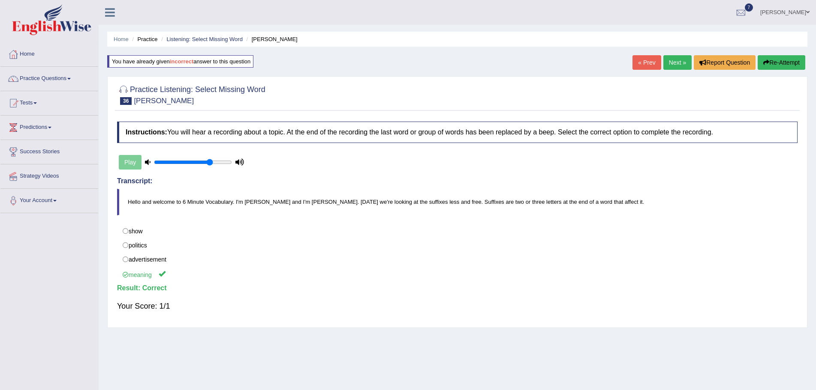
click at [668, 62] on link "Next »" at bounding box center [677, 62] width 28 height 15
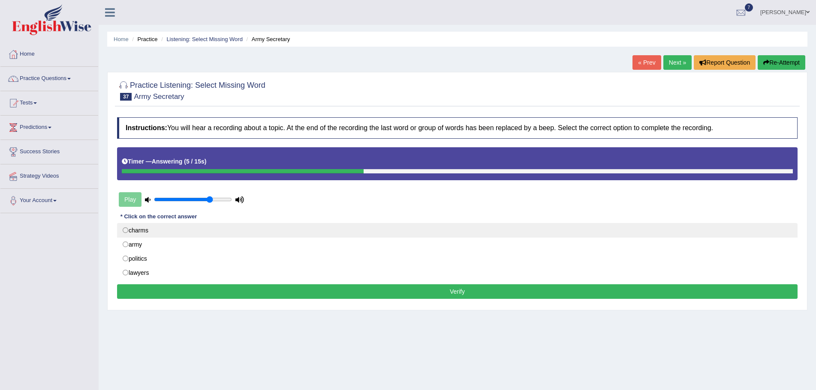
click at [125, 231] on label "charms" at bounding box center [457, 230] width 680 height 15
radio input "true"
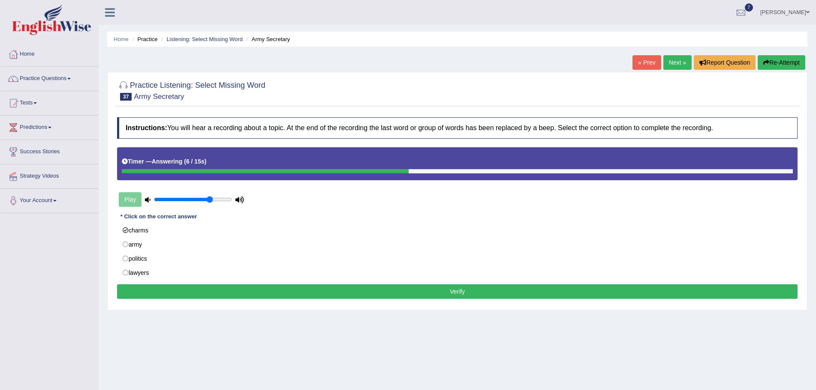
click at [438, 289] on button "Verify" at bounding box center [457, 292] width 680 height 15
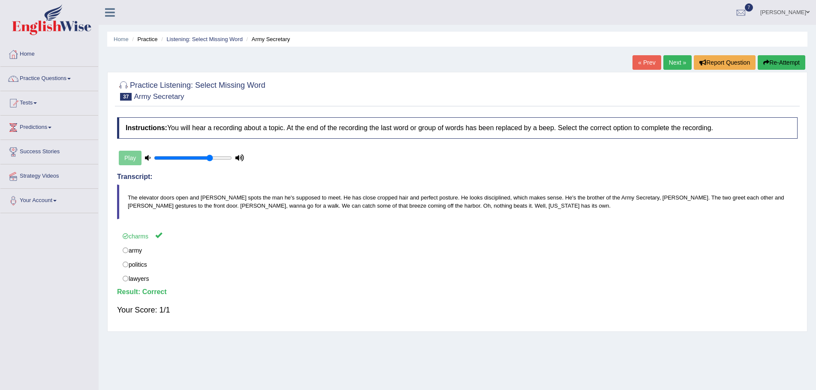
click at [669, 63] on link "Next »" at bounding box center [677, 62] width 28 height 15
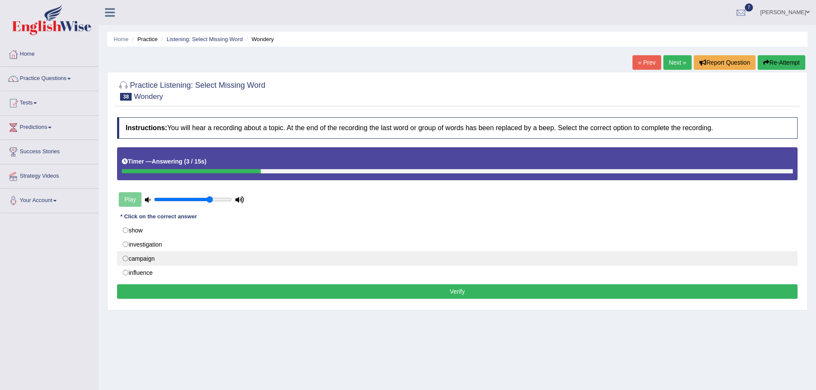
click at [125, 259] on label "campaign" at bounding box center [457, 259] width 680 height 15
radio input "true"
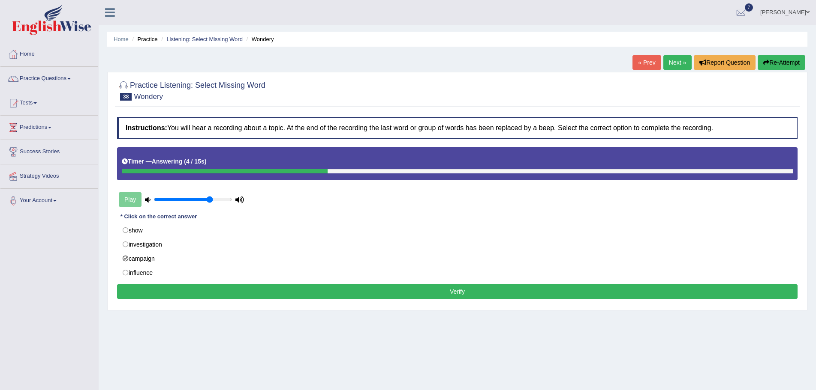
click at [396, 294] on button "Verify" at bounding box center [457, 292] width 680 height 15
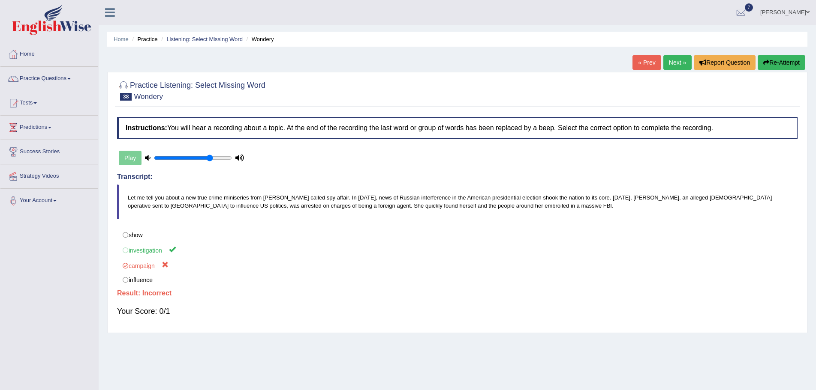
click at [780, 62] on button "Re-Attempt" at bounding box center [781, 62] width 48 height 15
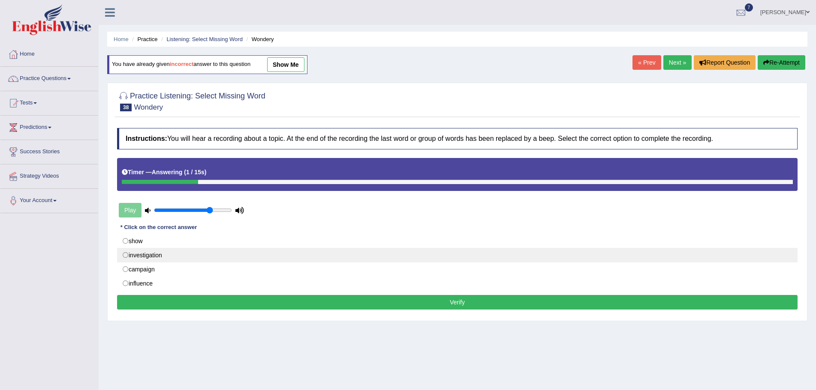
click at [126, 256] on label "investigation" at bounding box center [457, 255] width 680 height 15
radio input "true"
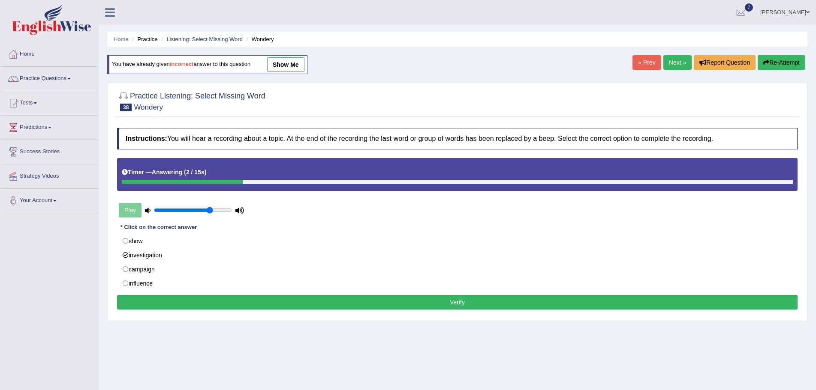
click at [419, 300] on button "Verify" at bounding box center [457, 302] width 680 height 15
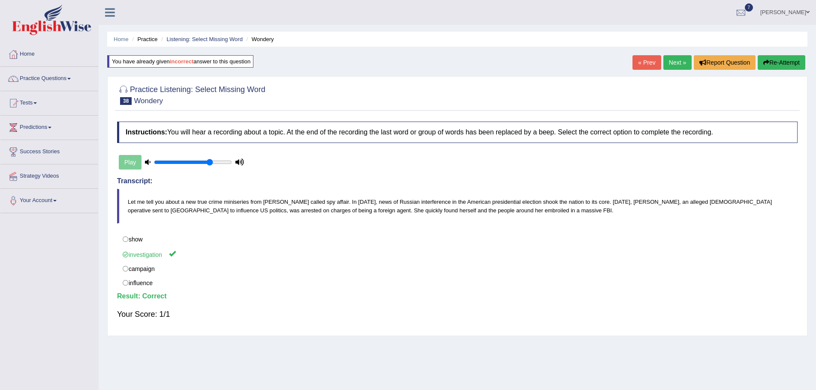
click at [677, 62] on link "Next »" at bounding box center [677, 62] width 28 height 15
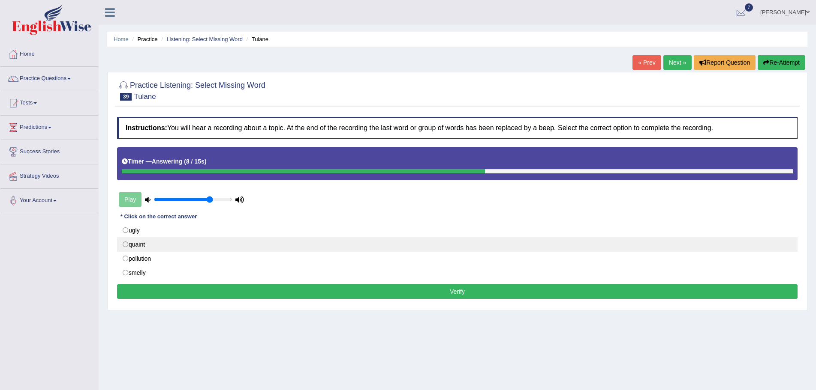
click at [124, 244] on label "quaint" at bounding box center [457, 244] width 680 height 15
radio input "true"
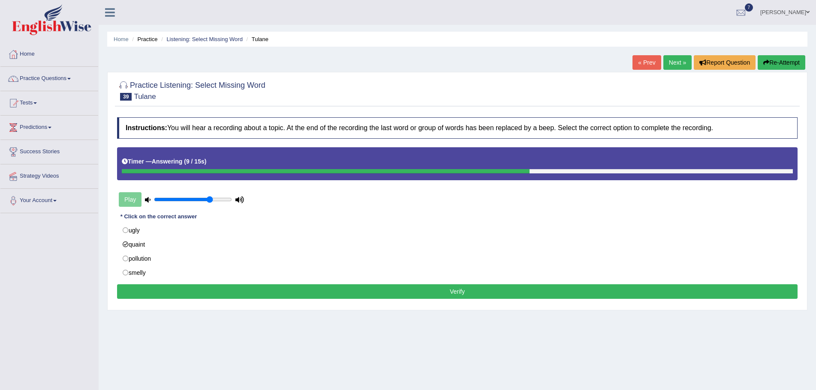
click at [445, 291] on button "Verify" at bounding box center [457, 292] width 680 height 15
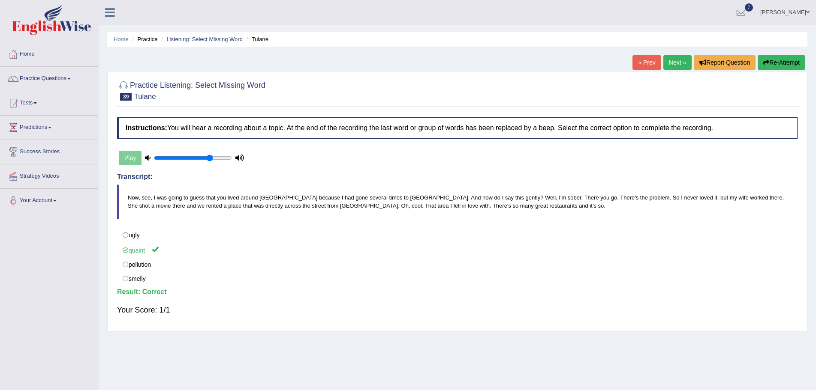
click at [674, 60] on link "Next »" at bounding box center [677, 62] width 28 height 15
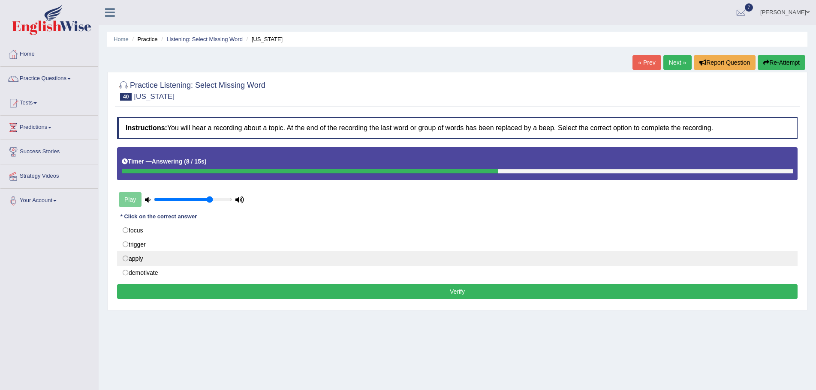
click at [126, 259] on label "apply" at bounding box center [457, 259] width 680 height 15
radio input "true"
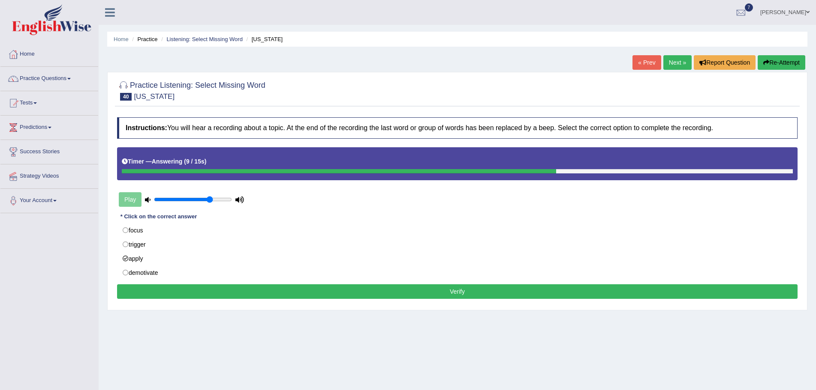
click at [461, 290] on button "Verify" at bounding box center [457, 292] width 680 height 15
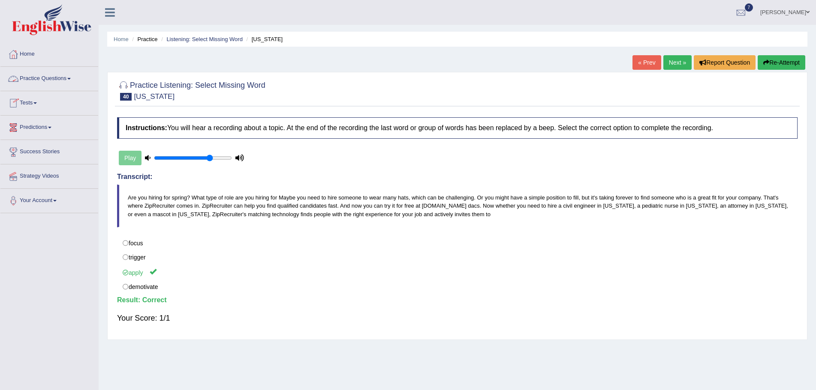
click at [71, 79] on span at bounding box center [68, 79] width 3 height 2
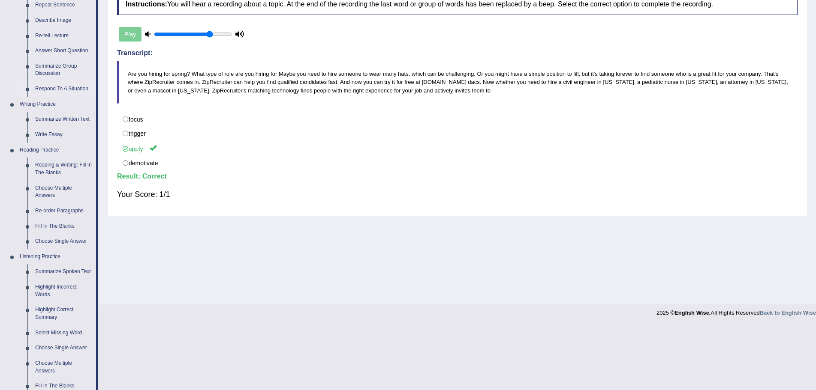
scroll to position [257, 0]
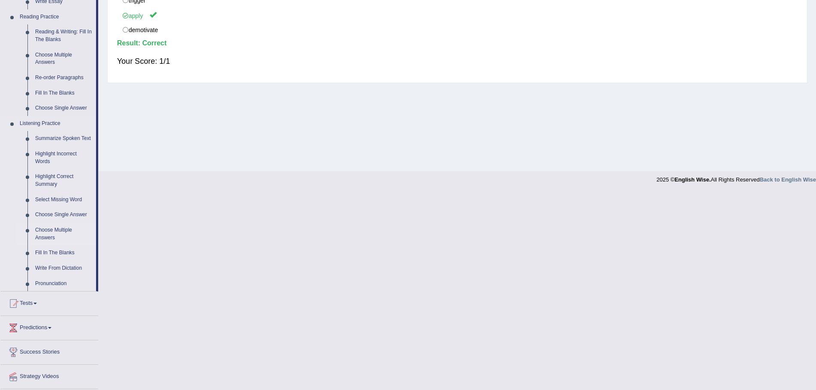
click at [56, 231] on link "Choose Multiple Answers" at bounding box center [63, 234] width 65 height 23
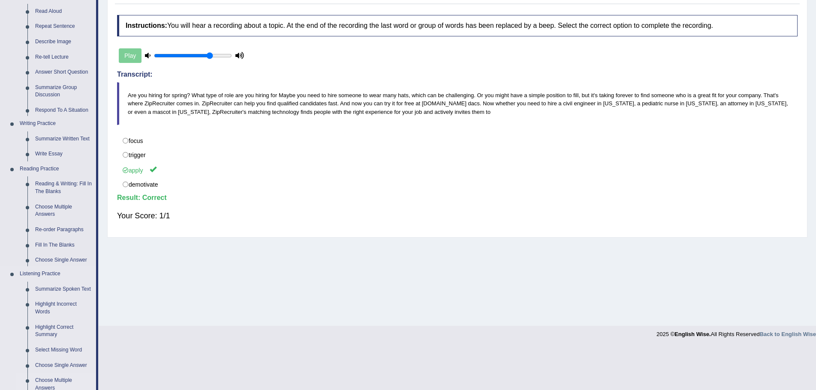
scroll to position [60, 0]
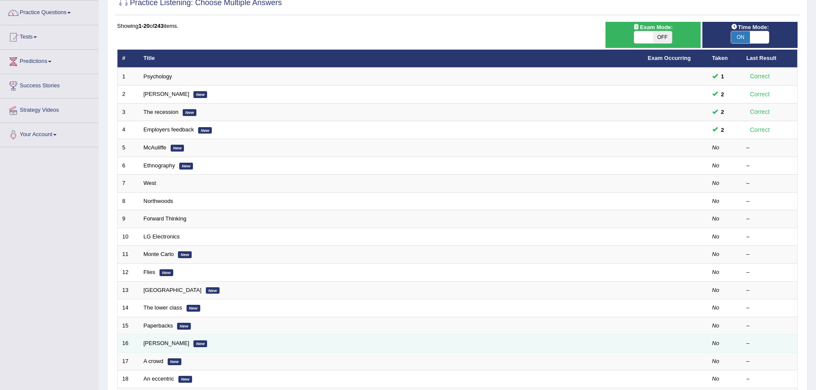
scroll to position [43, 0]
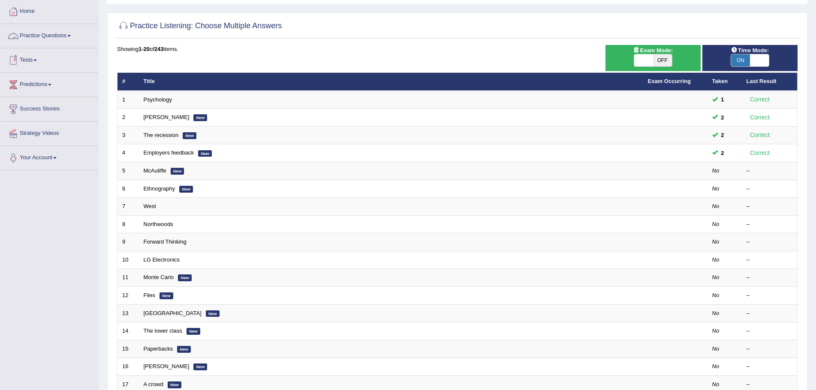
click at [70, 34] on link "Practice Questions" at bounding box center [49, 34] width 98 height 21
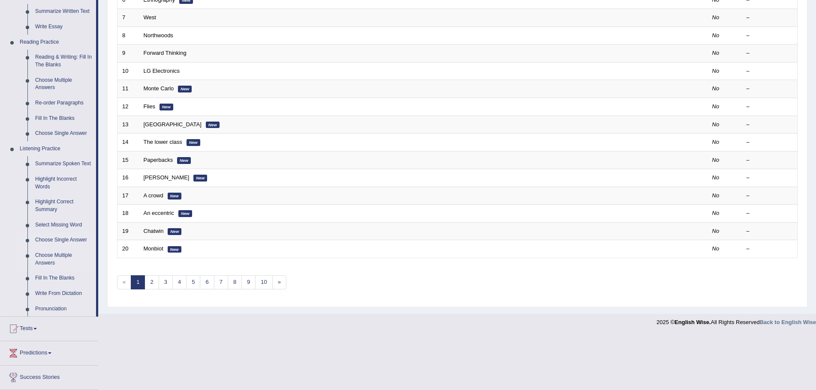
scroll to position [257, 0]
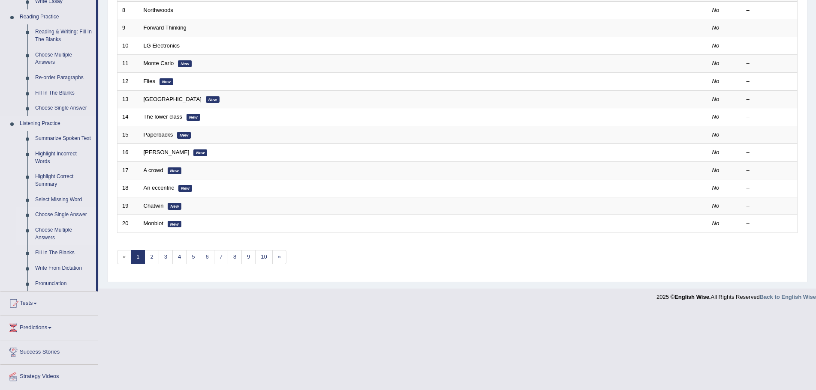
click at [60, 214] on link "Choose Single Answer" at bounding box center [63, 214] width 65 height 15
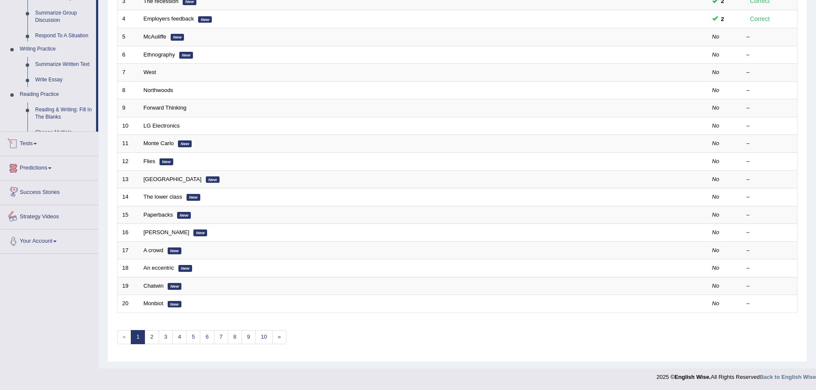
scroll to position [249, 0]
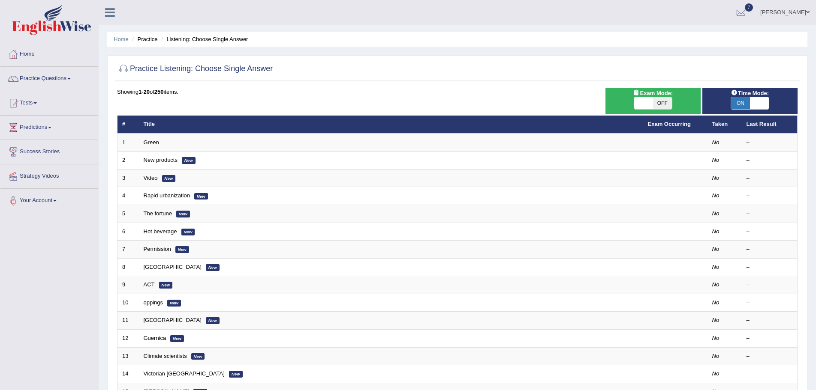
click at [663, 105] on span "OFF" at bounding box center [662, 103] width 19 height 12
checkbox input "true"
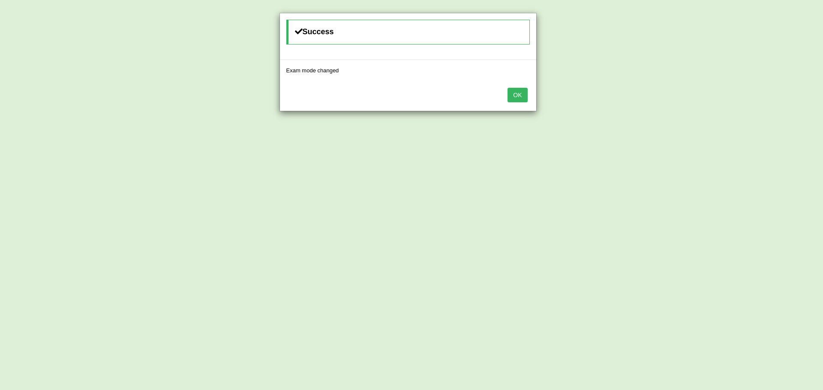
click at [516, 93] on button "OK" at bounding box center [517, 95] width 20 height 15
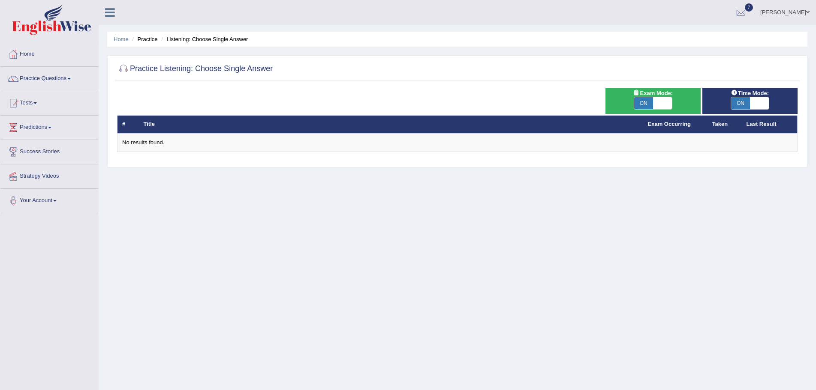
click at [758, 102] on span at bounding box center [759, 103] width 19 height 12
checkbox input "false"
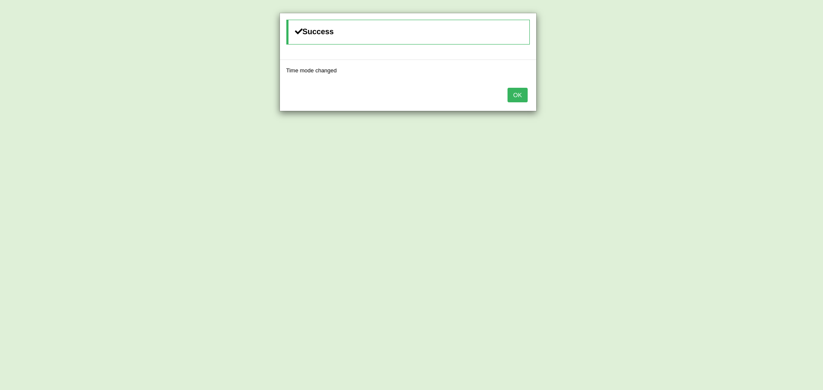
click at [520, 91] on button "OK" at bounding box center [517, 95] width 20 height 15
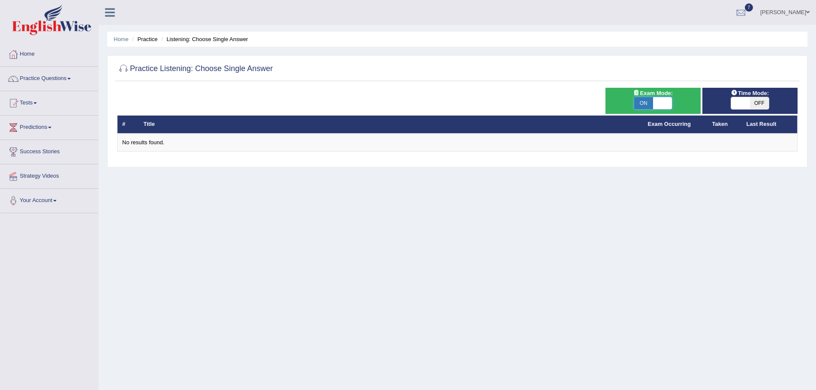
click at [658, 102] on span at bounding box center [662, 103] width 19 height 12
checkbox input "false"
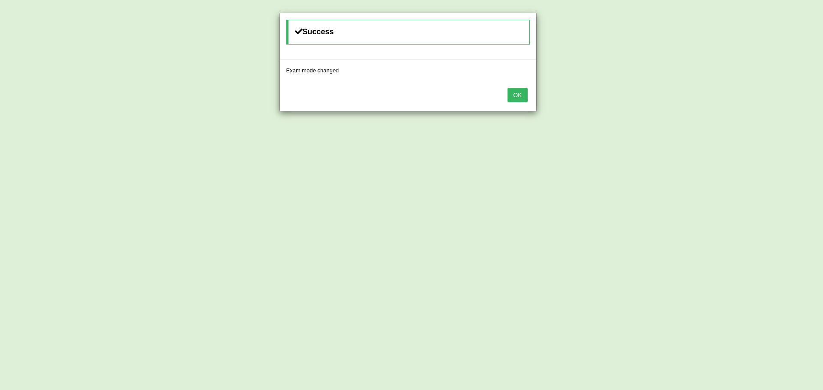
click at [511, 93] on button "OK" at bounding box center [517, 95] width 20 height 15
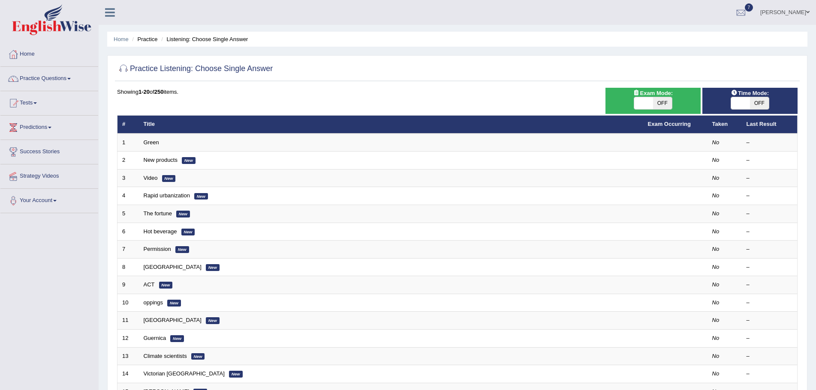
click at [71, 78] on span at bounding box center [68, 79] width 3 height 2
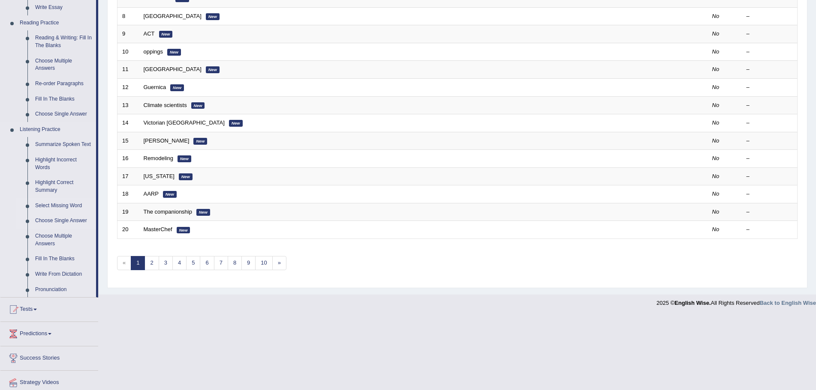
scroll to position [257, 0]
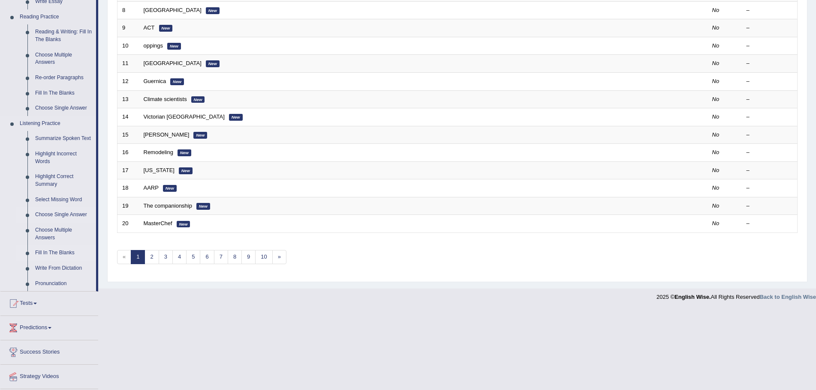
click at [60, 254] on link "Fill In The Blanks" at bounding box center [63, 253] width 65 height 15
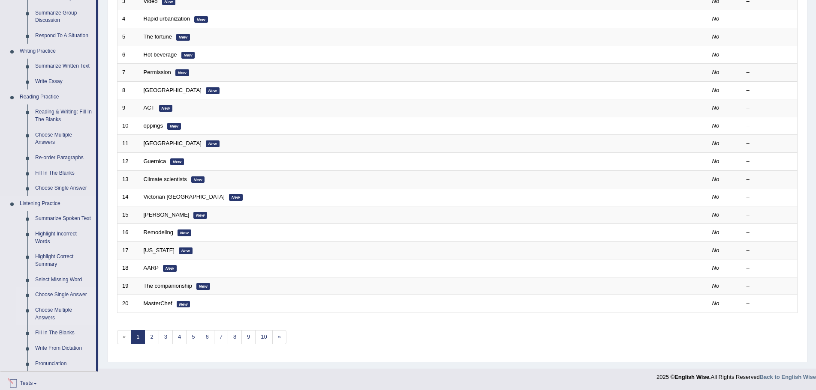
scroll to position [275, 0]
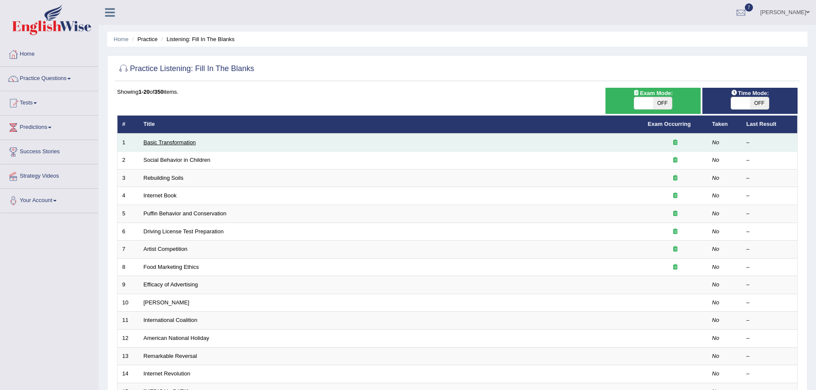
click at [182, 143] on link "Basic Transformation" at bounding box center [170, 142] width 52 height 6
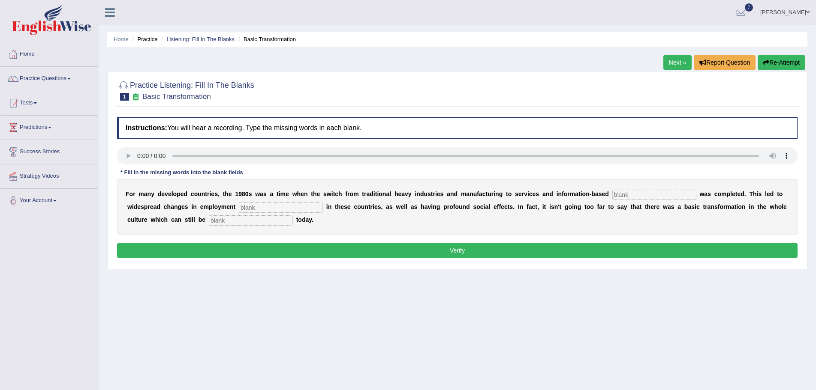
click at [631, 194] on input "text" at bounding box center [654, 195] width 84 height 10
type input "interprse"
click at [285, 206] on input "text" at bounding box center [281, 208] width 84 height 10
type input "partner"
click at [271, 219] on input "text" at bounding box center [251, 221] width 84 height 10
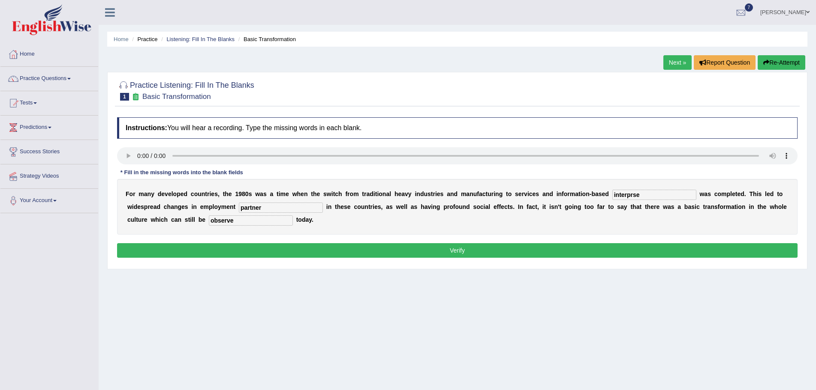
type input "observe"
click at [262, 207] on input "partner" at bounding box center [281, 208] width 84 height 10
type input "parttern"
click at [447, 249] on button "Verify" at bounding box center [457, 250] width 680 height 15
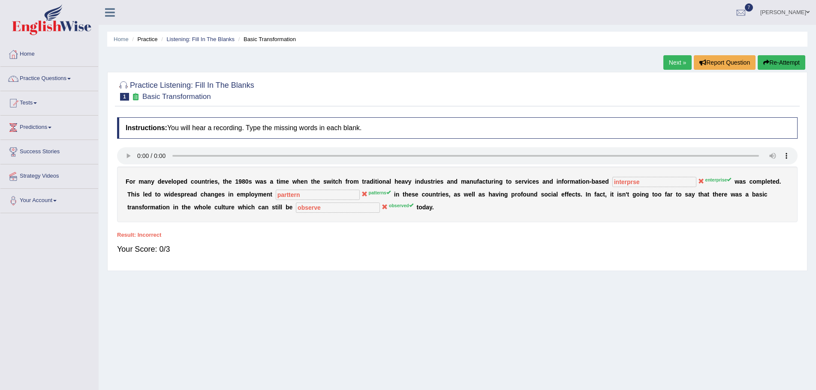
click at [783, 59] on button "Re-Attempt" at bounding box center [781, 62] width 48 height 15
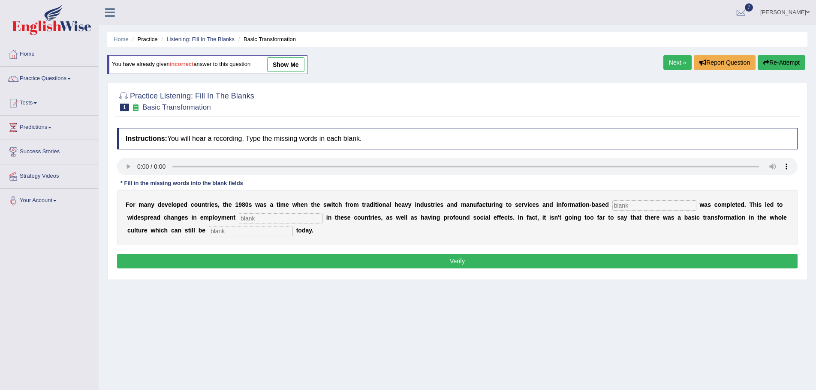
click at [627, 206] on input "text" at bounding box center [654, 206] width 84 height 10
type input "interprise"
click at [302, 218] on input "text" at bounding box center [281, 218] width 84 height 10
type input "patte"
click at [268, 231] on input "text" at bounding box center [251, 231] width 84 height 10
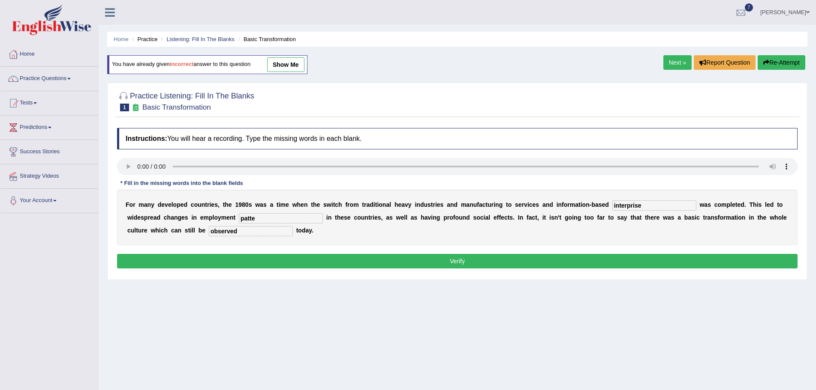
type input "observed"
click at [259, 219] on input "patte" at bounding box center [281, 218] width 84 height 10
type input "patterns"
click at [437, 261] on button "Verify" at bounding box center [457, 261] width 680 height 15
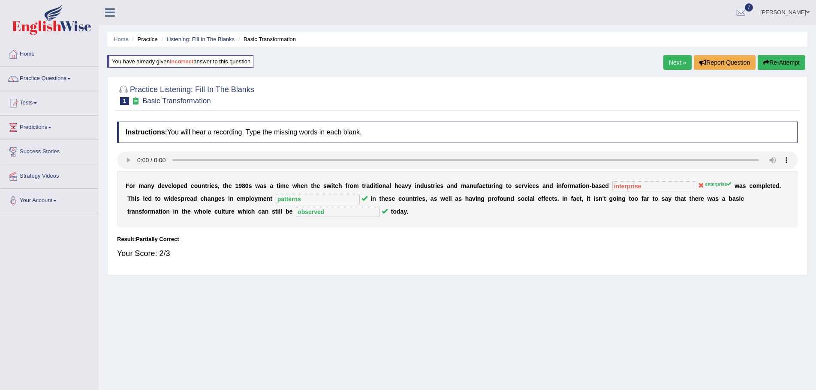
click at [781, 59] on button "Re-Attempt" at bounding box center [781, 62] width 48 height 15
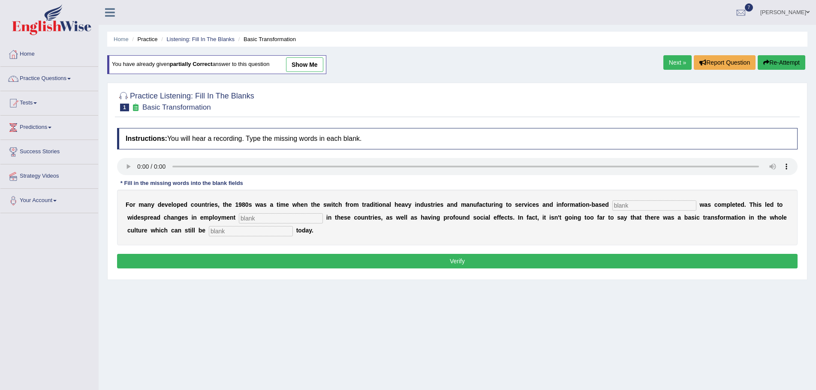
click at [655, 204] on input "text" at bounding box center [654, 206] width 84 height 10
click at [627, 205] on input "text" at bounding box center [654, 206] width 84 height 10
type input "i"
type input "ent"
drag, startPoint x: 309, startPoint y: 218, endPoint x: 321, endPoint y: 209, distance: 15.5
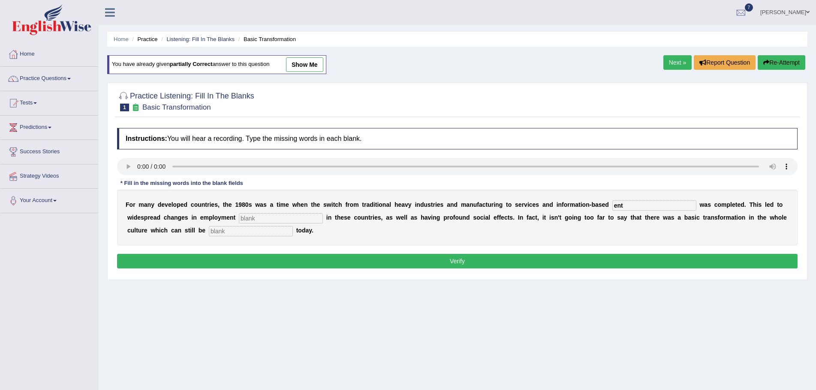
click at [312, 215] on input "text" at bounding box center [281, 218] width 84 height 10
type input "patterns"
click at [228, 234] on input "text" at bounding box center [251, 231] width 84 height 10
type input "observed"
click at [626, 205] on input "ent" at bounding box center [654, 206] width 84 height 10
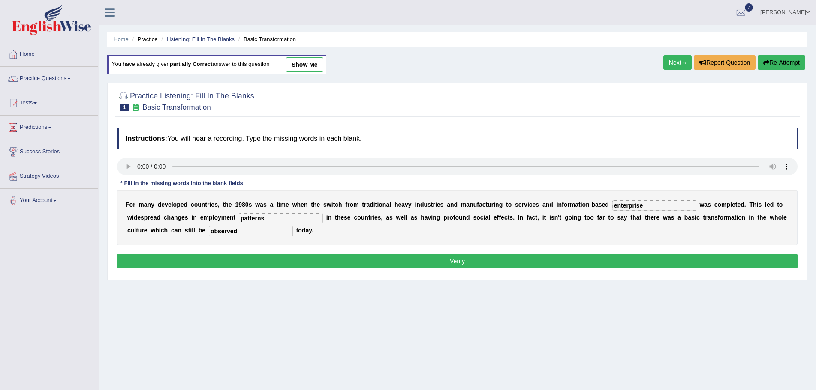
type input "enterprise"
click at [486, 261] on button "Verify" at bounding box center [457, 261] width 680 height 15
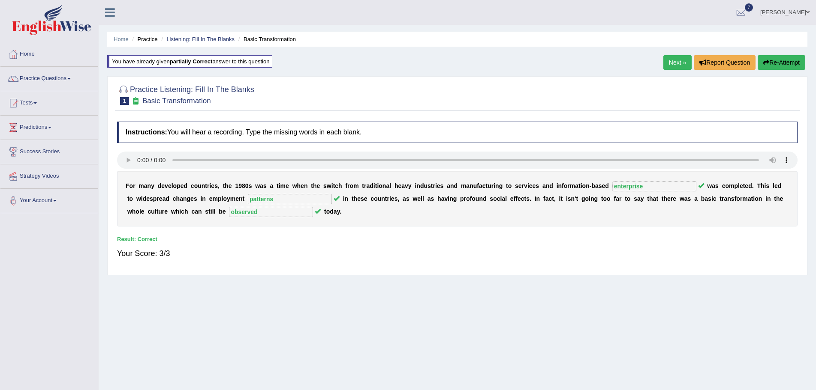
click at [671, 63] on link "Next »" at bounding box center [677, 62] width 28 height 15
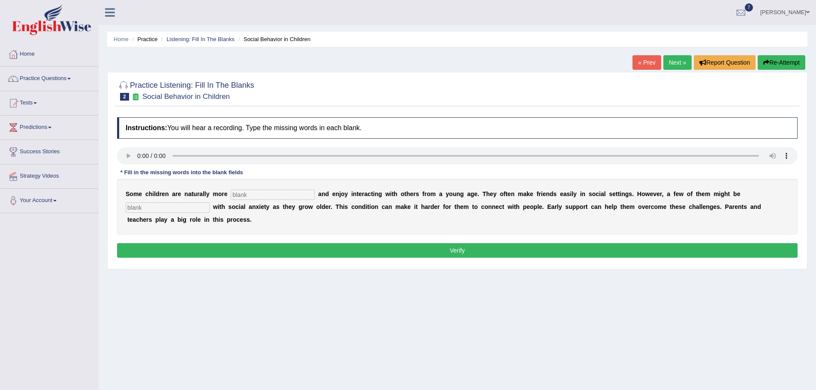
click at [267, 193] on input "text" at bounding box center [273, 195] width 84 height 10
type input "sociable"
click at [198, 205] on input "text" at bounding box center [168, 208] width 84 height 10
type input "diagnosed"
click at [435, 246] on button "Verify" at bounding box center [457, 250] width 680 height 15
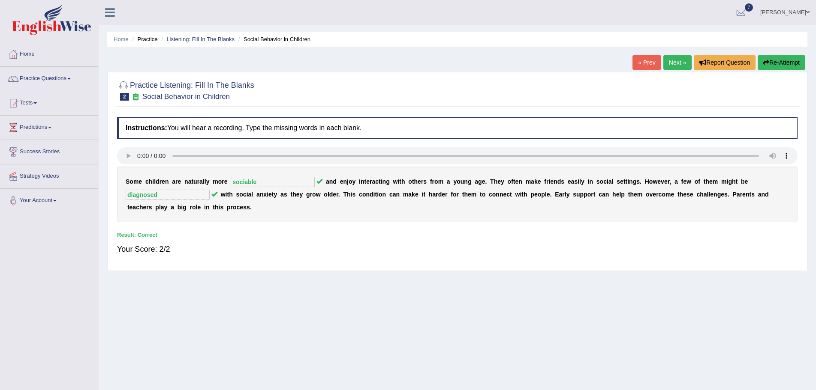
click at [668, 62] on link "Next »" at bounding box center [677, 62] width 28 height 15
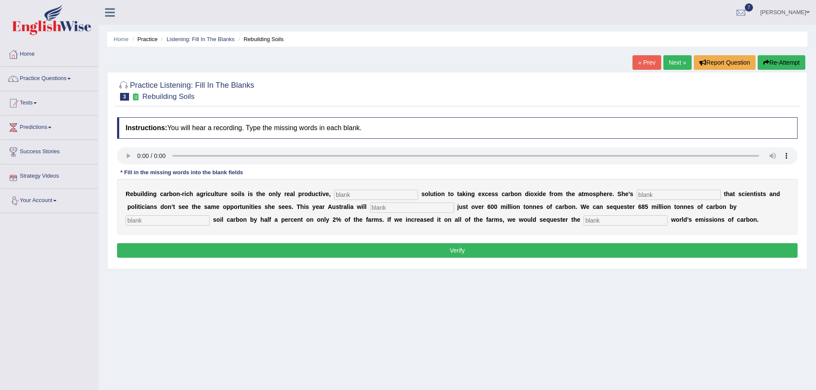
click at [377, 190] on input "text" at bounding box center [376, 195] width 84 height 10
type input "permanent"
click at [654, 195] on input "text" at bounding box center [678, 195] width 84 height 10
type input "frustrated"
click at [393, 207] on input "text" at bounding box center [412, 208] width 84 height 10
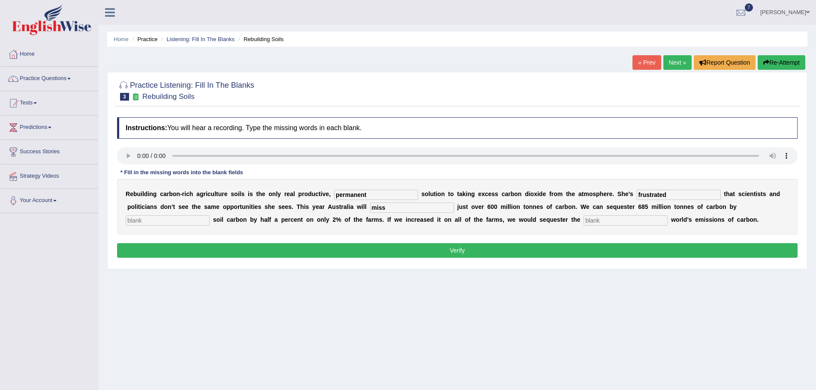
type input "miss"
click at [199, 217] on input "text" at bounding box center [168, 221] width 84 height 10
type input "increasing"
click at [603, 219] on input "text" at bounding box center [625, 221] width 84 height 10
type input "whole"
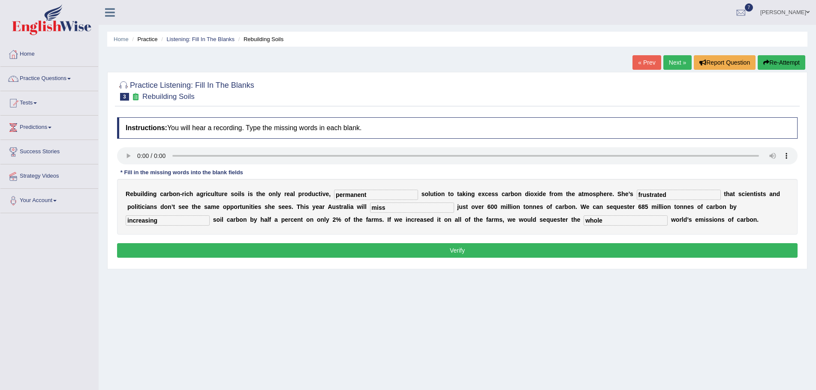
click at [384, 251] on button "Verify" at bounding box center [457, 250] width 680 height 15
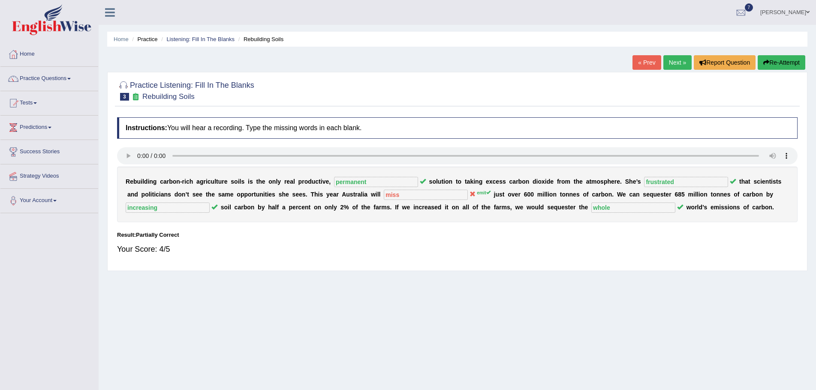
click at [782, 62] on button "Re-Attempt" at bounding box center [781, 62] width 48 height 15
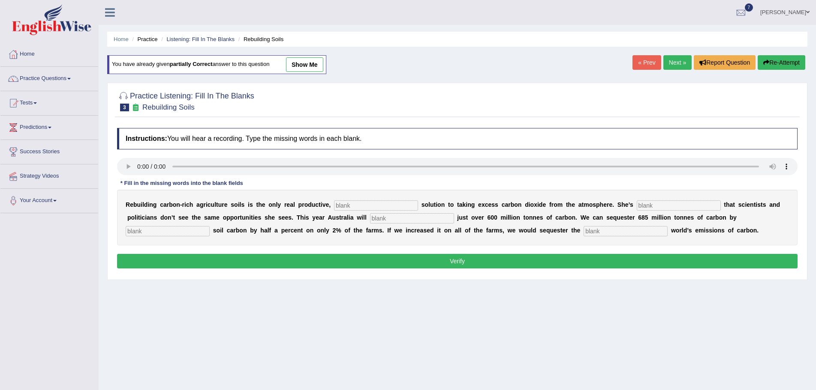
click at [404, 208] on input "text" at bounding box center [376, 206] width 84 height 10
click at [359, 208] on input "text" at bounding box center [376, 206] width 84 height 10
click at [403, 221] on input "text" at bounding box center [412, 218] width 84 height 10
type input "emit"
click at [196, 231] on input "text" at bounding box center [168, 231] width 84 height 10
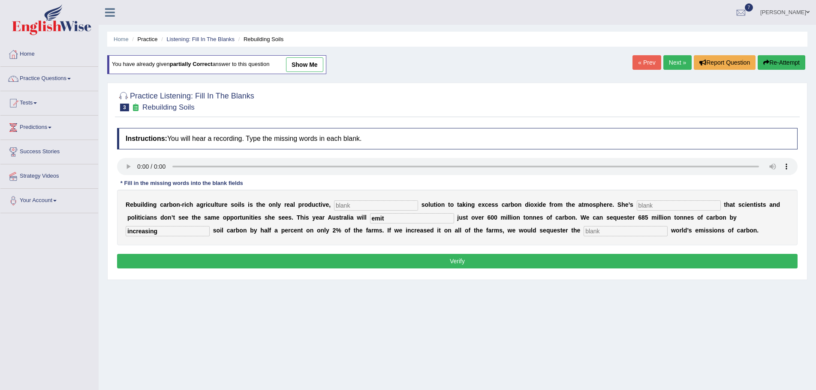
type input "increasing"
click at [606, 231] on input "text" at bounding box center [625, 231] width 84 height 10
type input "whole"
click at [398, 207] on input "text" at bounding box center [376, 206] width 84 height 10
type input "permanent"
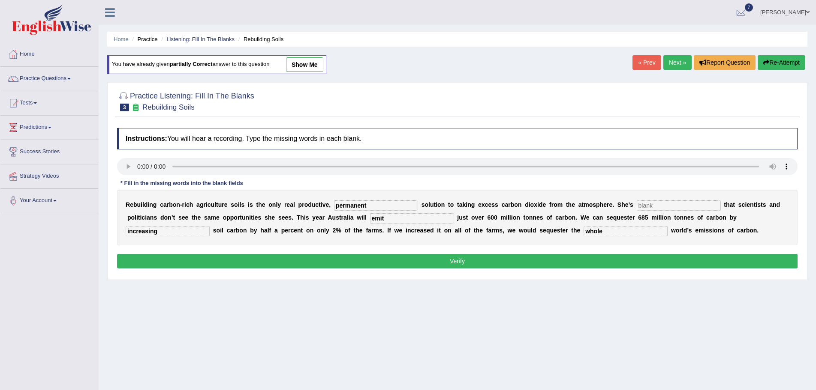
click at [656, 205] on input "text" at bounding box center [678, 206] width 84 height 10
type input "frustrated"
click at [456, 258] on button "Verify" at bounding box center [457, 261] width 680 height 15
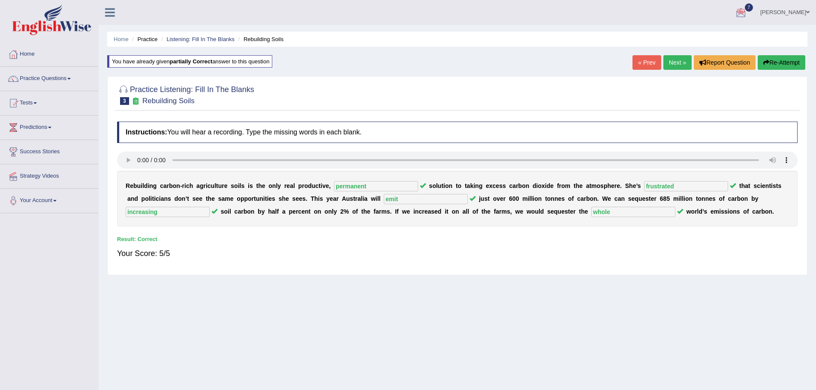
click at [672, 61] on link "Next »" at bounding box center [677, 62] width 28 height 15
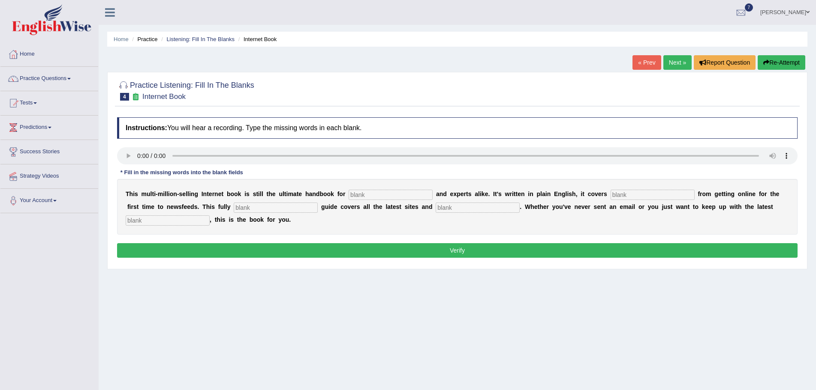
click at [419, 194] on input "text" at bounding box center [390, 195] width 84 height 10
type input "novels"
click at [638, 197] on input "text" at bounding box center [652, 195] width 84 height 10
type input "everything"
click at [293, 207] on input "text" at bounding box center [276, 208] width 84 height 10
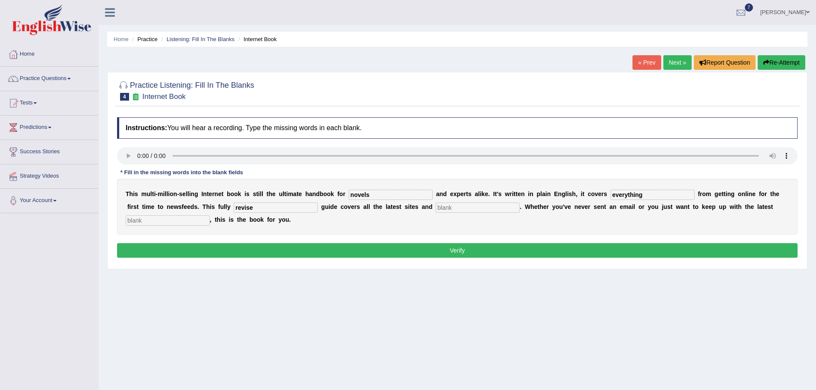
type input "revise"
click at [460, 209] on input "text" at bounding box center [477, 208] width 84 height 10
type input "creates"
click at [198, 220] on input "text" at bounding box center [168, 221] width 84 height 10
type input "development"
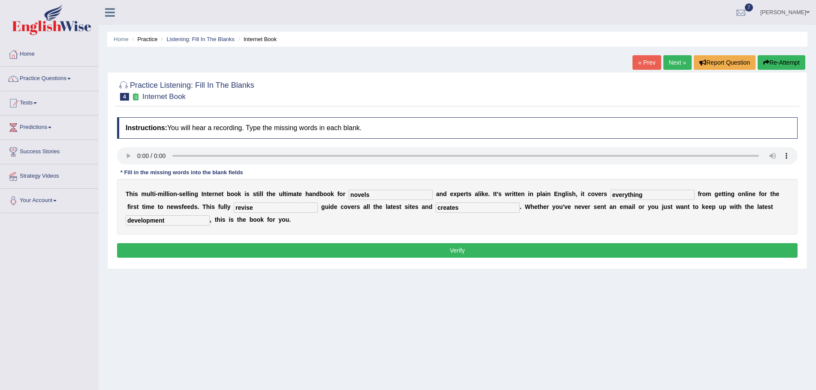
click at [459, 252] on button "Verify" at bounding box center [457, 250] width 680 height 15
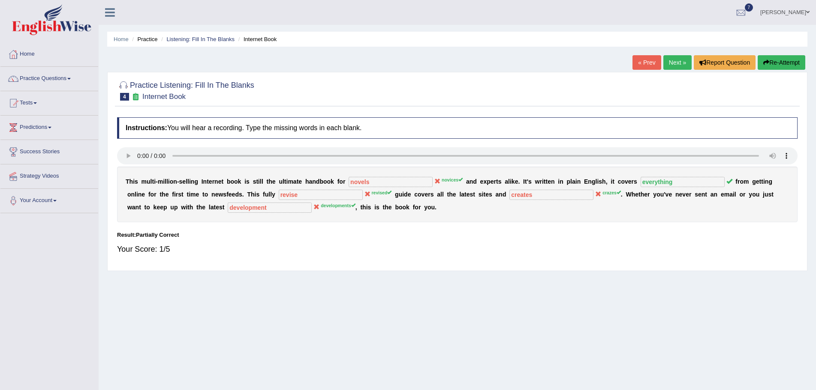
click at [770, 62] on button "Re-Attempt" at bounding box center [781, 62] width 48 height 15
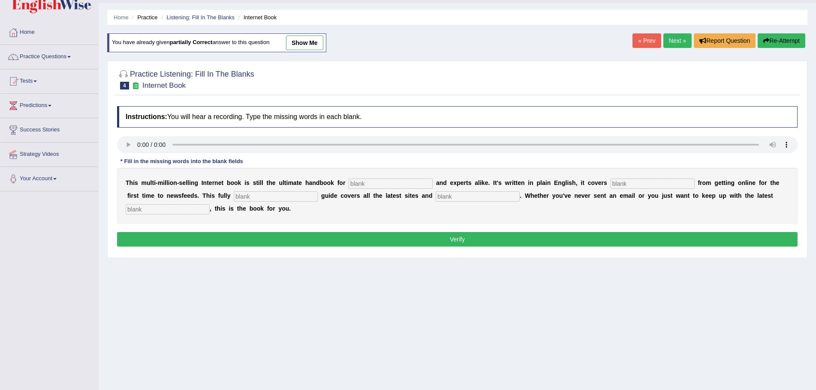
scroll to position [43, 0]
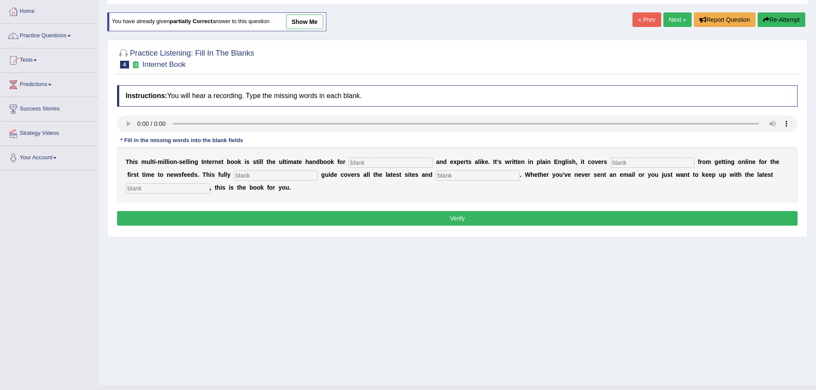
click at [398, 165] on input "text" at bounding box center [390, 163] width 84 height 10
type input "novices"
click at [642, 161] on input "text" at bounding box center [652, 163] width 84 height 10
type input "everything"
click at [294, 174] on input "text" at bounding box center [276, 176] width 84 height 10
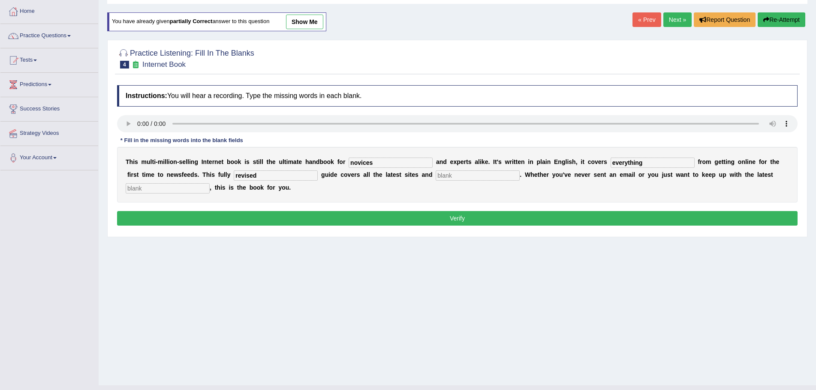
type input "revised"
click at [463, 175] on input "text" at bounding box center [477, 176] width 84 height 10
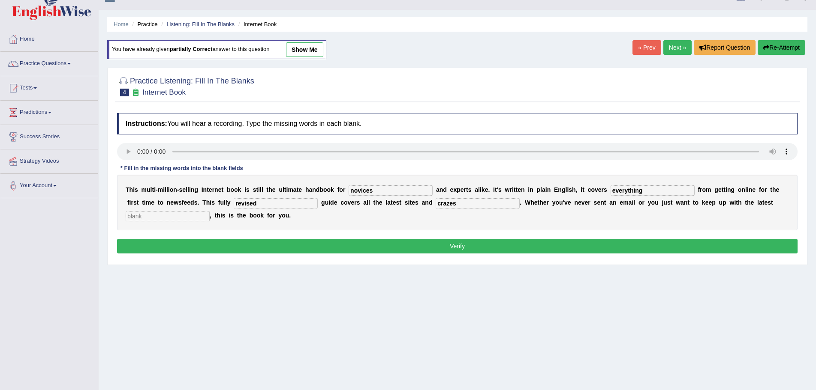
scroll to position [0, 0]
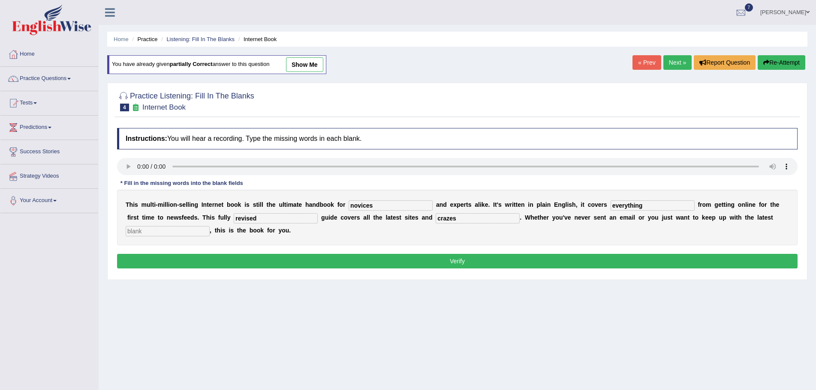
type input "crazes"
click at [177, 230] on input "text" at bounding box center [168, 231] width 84 height 10
type input "developments"
click at [465, 261] on button "Verify" at bounding box center [457, 261] width 680 height 15
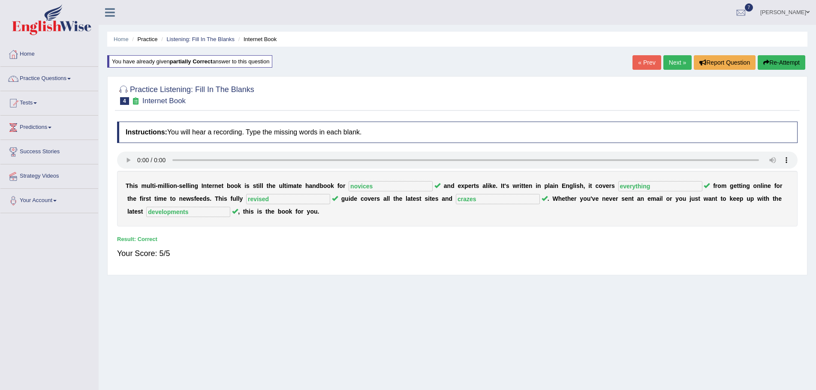
click at [672, 63] on link "Next »" at bounding box center [677, 62] width 28 height 15
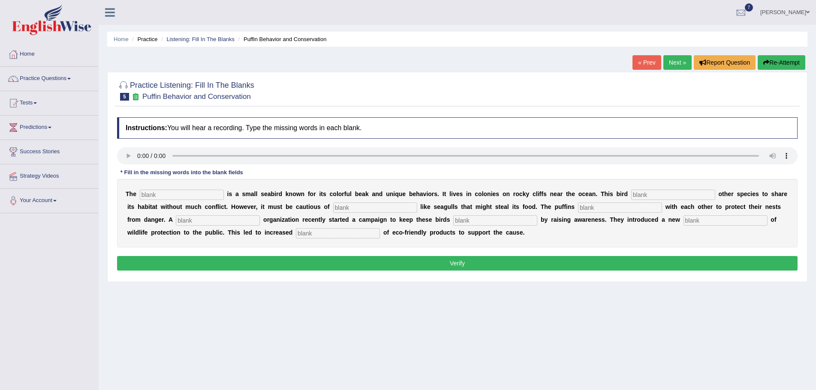
click at [715, 222] on input "text" at bounding box center [725, 221] width 84 height 10
drag, startPoint x: 171, startPoint y: 195, endPoint x: 178, endPoint y: 194, distance: 6.6
click at [174, 195] on input "text" at bounding box center [182, 195] width 84 height 10
type input "puffins"
click at [657, 192] on input "text" at bounding box center [673, 195] width 84 height 10
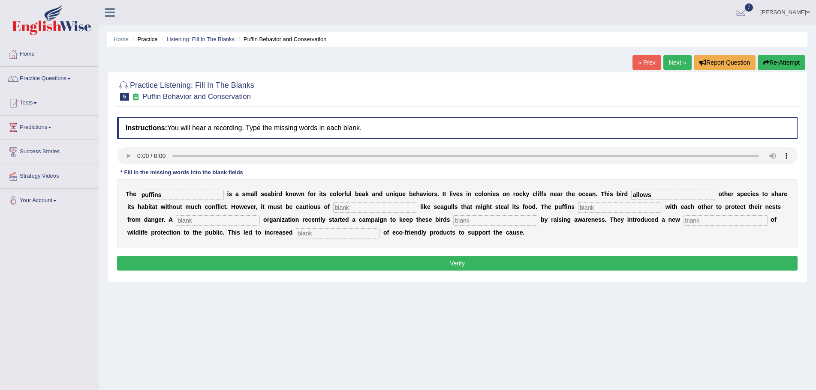
type input "allows"
click at [396, 206] on input "text" at bounding box center [375, 208] width 84 height 10
type input "predactors"
click at [603, 206] on input "text" at bounding box center [620, 208] width 84 height 10
type input "collaborates"
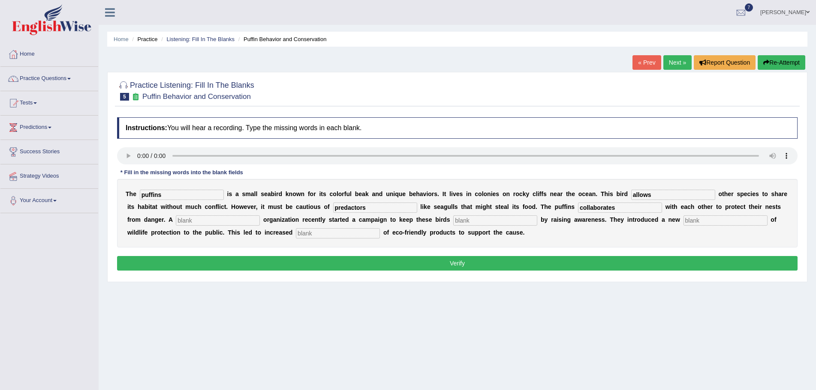
click at [224, 220] on input "text" at bounding box center [218, 221] width 84 height 10
type input "cooperate"
click at [483, 221] on input "text" at bounding box center [495, 221] width 84 height 10
type input "saved"
click at [712, 222] on input "text" at bounding box center [725, 221] width 84 height 10
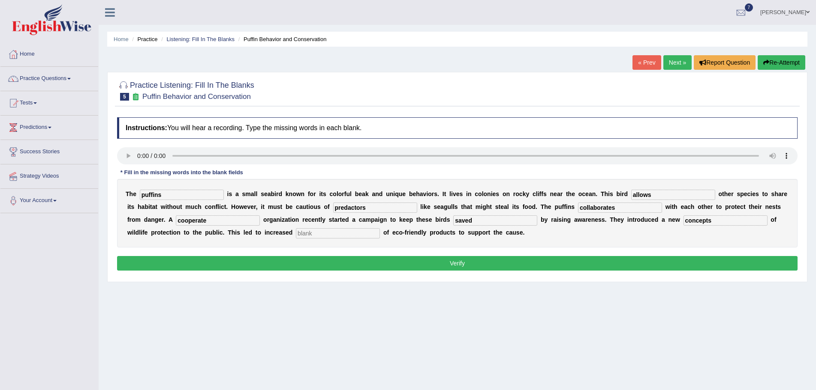
type input "concepts"
click at [317, 234] on input "text" at bounding box center [338, 233] width 84 height 10
type input "cars"
click at [391, 261] on button "Verify" at bounding box center [457, 263] width 680 height 15
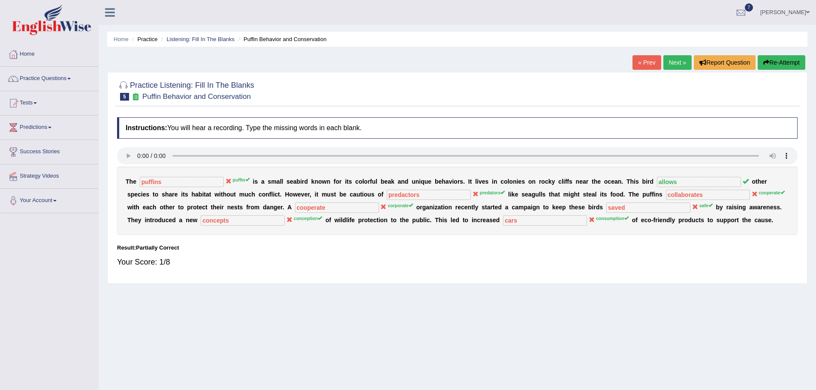
click at [775, 63] on button "Re-Attempt" at bounding box center [781, 62] width 48 height 15
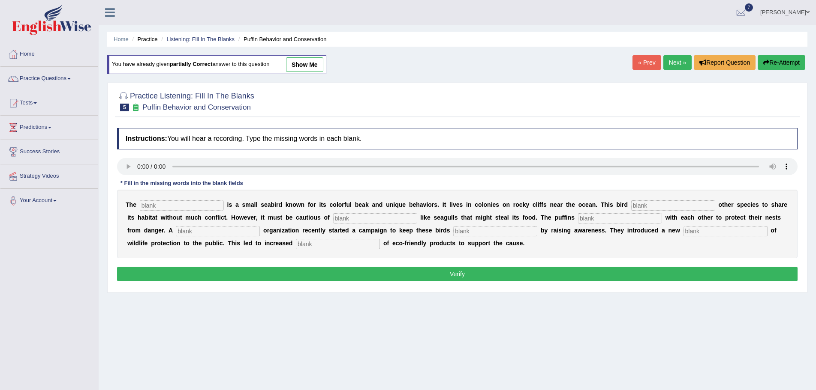
click at [217, 204] on input "text" at bounding box center [182, 206] width 84 height 10
type input "puffin"
click at [654, 206] on input "text" at bounding box center [673, 206] width 84 height 10
type input "alows"
click at [364, 219] on input "text" at bounding box center [375, 218] width 84 height 10
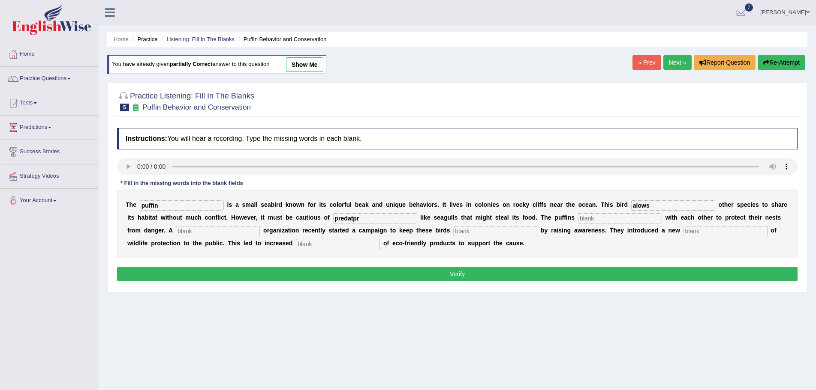
type input "predatpr"
click at [602, 218] on input "text" at bounding box center [620, 218] width 84 height 10
type input "cooperat"
click at [323, 244] on input "text" at bounding box center [338, 244] width 84 height 10
type input "consuption"
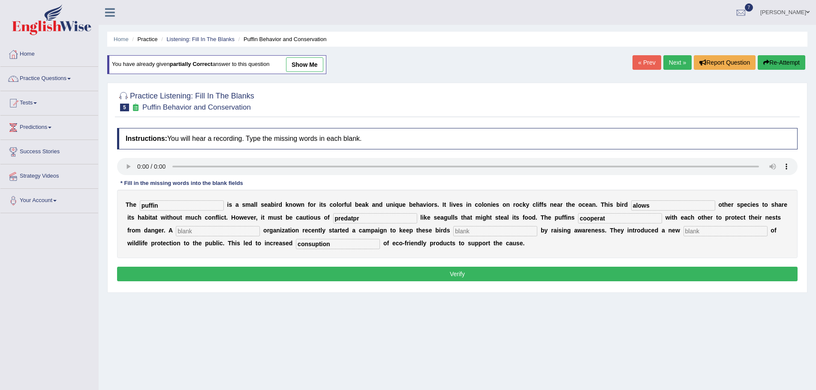
click at [210, 228] on input "text" at bounding box center [218, 231] width 84 height 10
click at [702, 231] on input "text" at bounding box center [725, 231] width 84 height 10
type input "conception"
click at [639, 207] on input "alows" at bounding box center [673, 206] width 84 height 10
type input "allows"
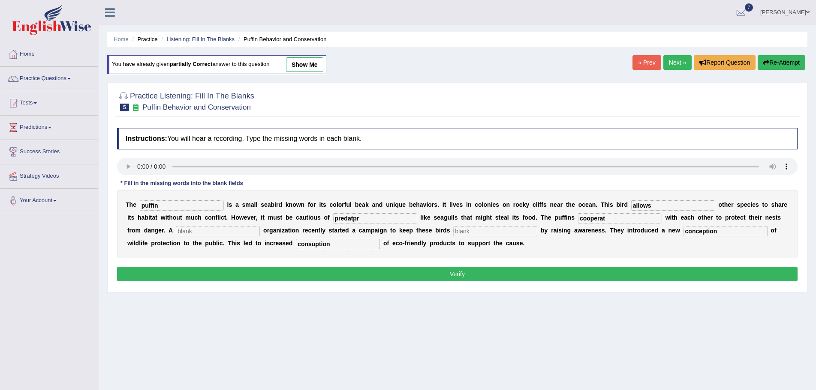
click at [360, 218] on input "predatpr" at bounding box center [375, 218] width 84 height 10
type input "predator"
click at [209, 231] on input "text" at bounding box center [218, 231] width 84 height 10
type input "corporate"
click at [481, 232] on input "text" at bounding box center [495, 231] width 84 height 10
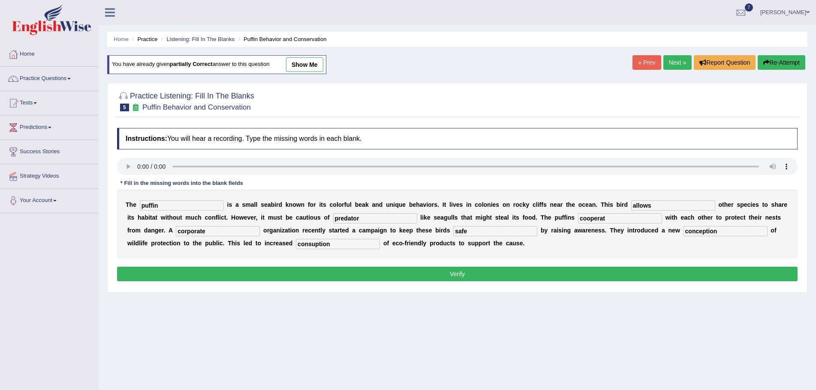
type input "safe"
click at [315, 246] on input "consuption" at bounding box center [338, 244] width 84 height 10
type input "consumption"
click at [361, 219] on input "predator" at bounding box center [375, 218] width 84 height 10
type input "predators"
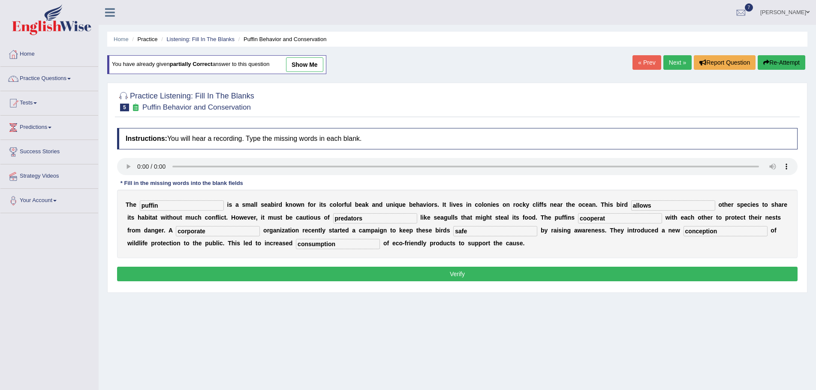
click at [606, 218] on input "cooperat" at bounding box center [620, 218] width 84 height 10
type input "cooperate"
click at [477, 272] on button "Verify" at bounding box center [457, 274] width 680 height 15
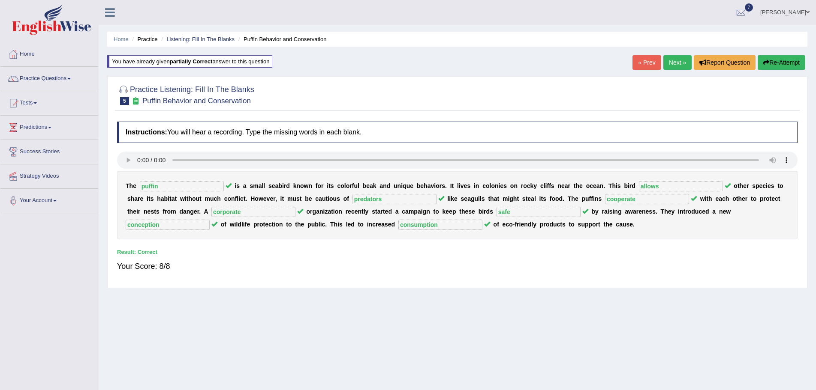
click at [670, 61] on link "Next »" at bounding box center [677, 62] width 28 height 15
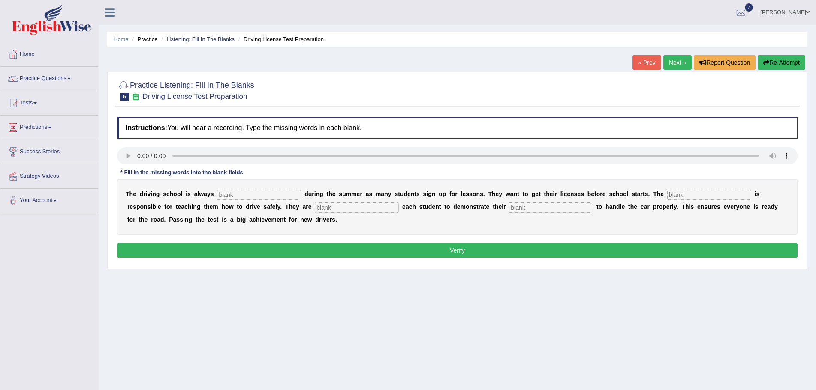
click at [543, 204] on input "text" at bounding box center [551, 208] width 84 height 10
type input "ability"
click at [290, 194] on input "text" at bounding box center [259, 195] width 84 height 10
type input "busy"
click at [684, 192] on input "text" at bounding box center [709, 195] width 84 height 10
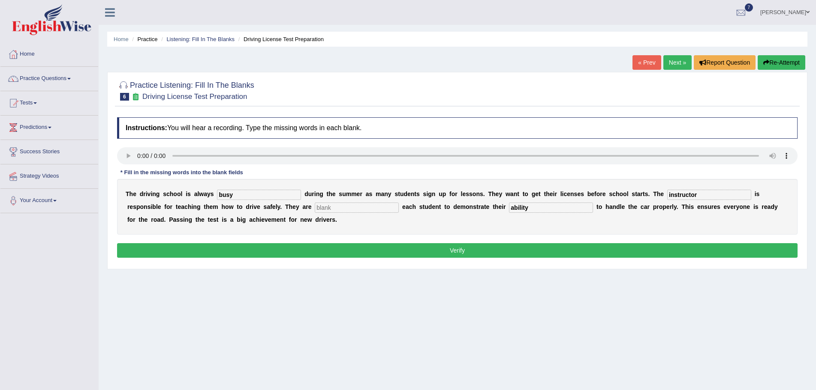
type input "instructor"
click at [352, 207] on input "text" at bounding box center [357, 208] width 84 height 10
type input "requires"
click at [508, 249] on button "Verify" at bounding box center [457, 250] width 680 height 15
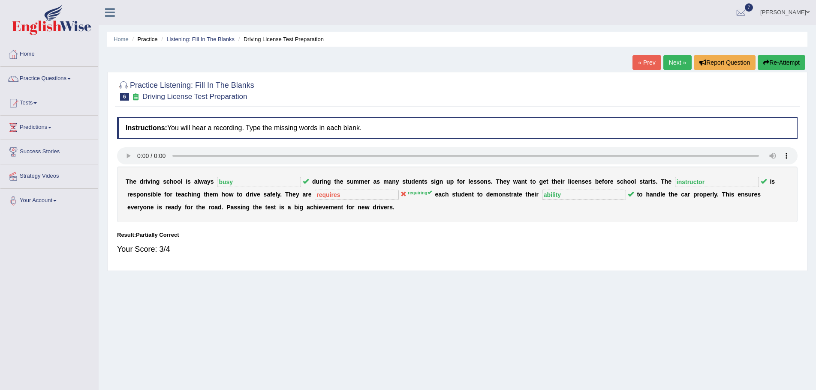
click at [788, 62] on button "Re-Attempt" at bounding box center [781, 62] width 48 height 15
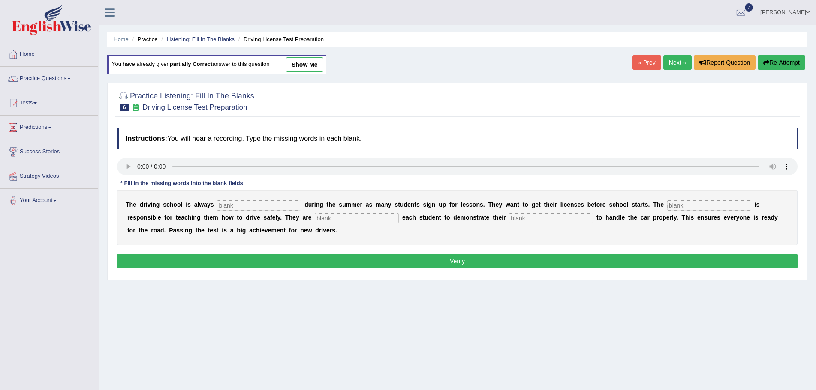
click at [283, 205] on input "text" at bounding box center [259, 206] width 84 height 10
type input "busy"
click at [694, 204] on input "text" at bounding box center [709, 206] width 84 height 10
type input "instructors"
click at [339, 219] on input "text" at bounding box center [357, 218] width 84 height 10
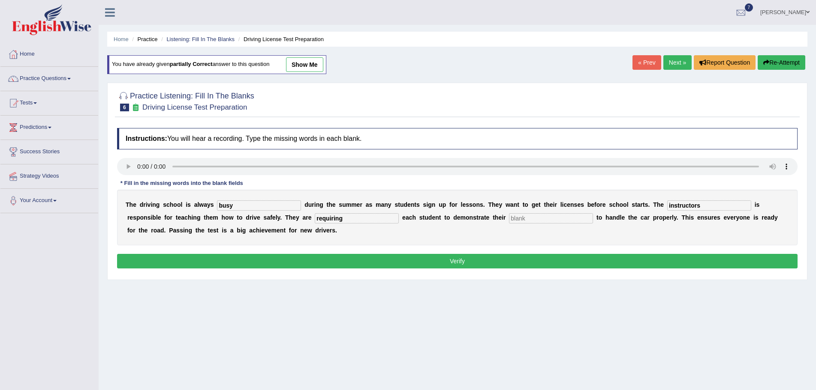
type input "requiring"
click at [534, 216] on input "text" at bounding box center [551, 218] width 84 height 10
type input "ability"
click at [702, 204] on input "instructors" at bounding box center [709, 206] width 84 height 10
type input "instructor"
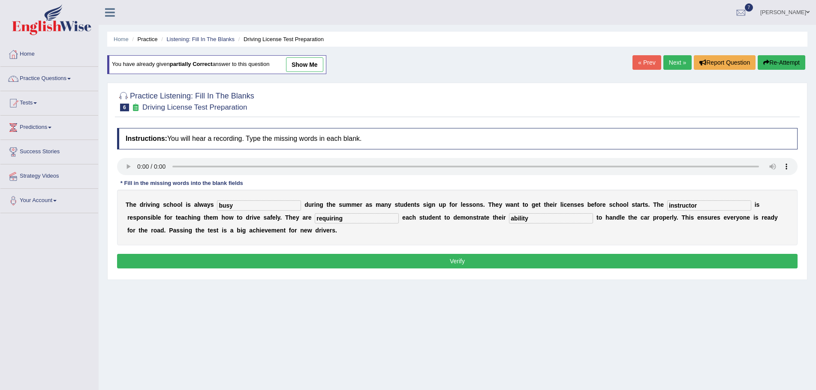
click at [487, 260] on button "Verify" at bounding box center [457, 261] width 680 height 15
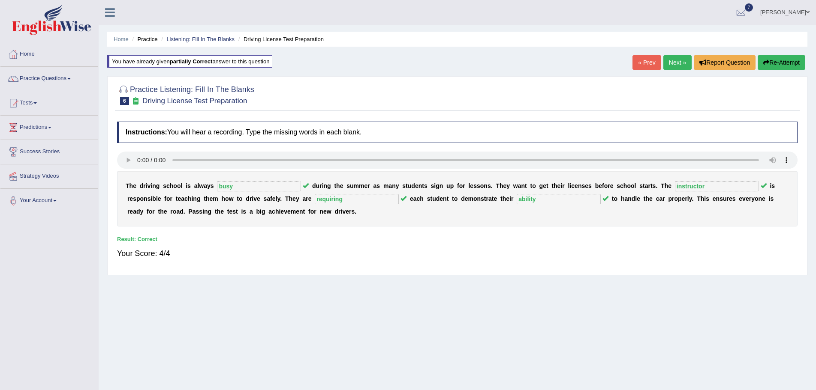
click at [672, 62] on link "Next »" at bounding box center [677, 62] width 28 height 15
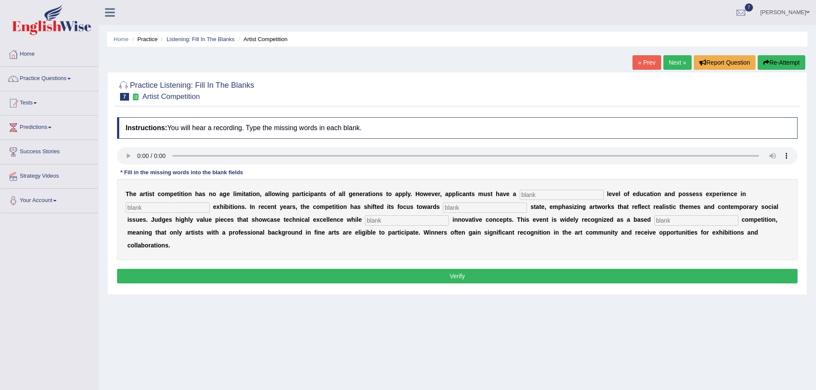
click at [577, 195] on input "text" at bounding box center [561, 195] width 84 height 10
click at [538, 195] on input "text" at bounding box center [561, 195] width 84 height 10
type input "graduate"
click at [464, 208] on input "text" at bounding box center [485, 208] width 84 height 10
type input "focus"
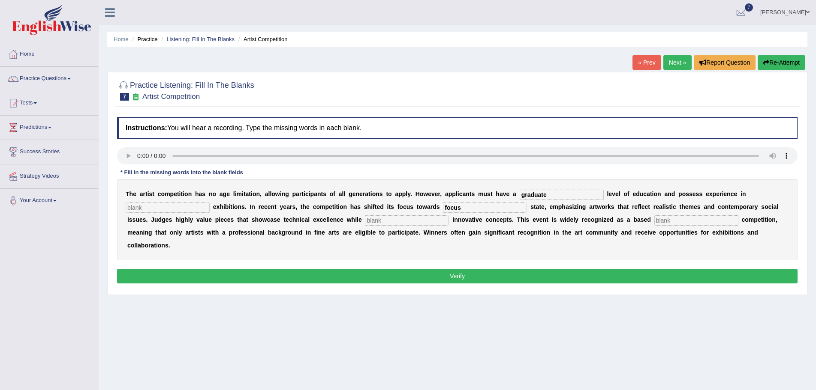
click at [387, 221] on input "text" at bounding box center [407, 221] width 84 height 10
type input "inco"
click at [674, 220] on input "text" at bounding box center [696, 221] width 84 height 10
type input "professional"
click at [556, 195] on input "graduate" at bounding box center [561, 195] width 84 height 10
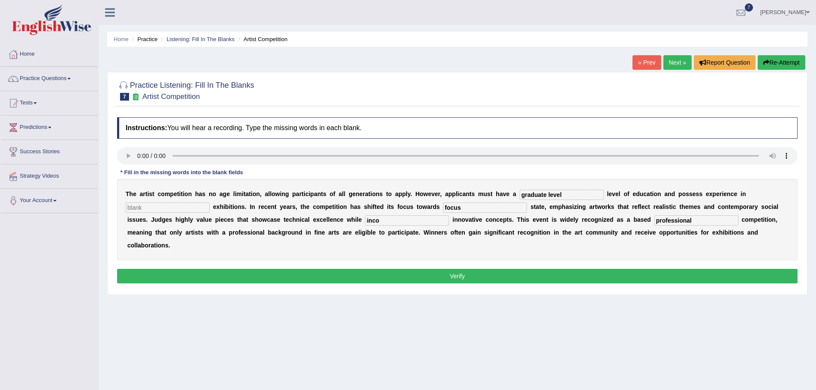
type input "graduate level"
click at [381, 220] on input "inco" at bounding box center [407, 221] width 84 height 10
click at [199, 209] on input "text" at bounding box center [168, 208] width 84 height 10
click at [464, 209] on input "focus" at bounding box center [485, 208] width 84 height 10
type input "f"
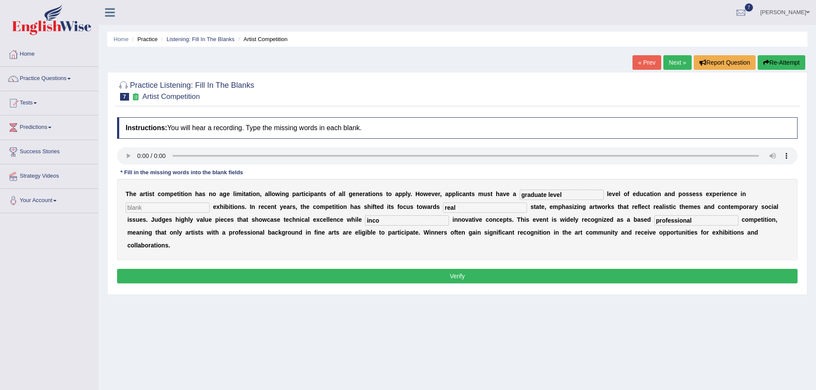
type input "real"
click at [198, 207] on input "text" at bounding box center [168, 208] width 84 height 10
type input "sculpture"
click at [384, 221] on input "inco" at bounding box center [407, 221] width 84 height 10
type input "incoporate"
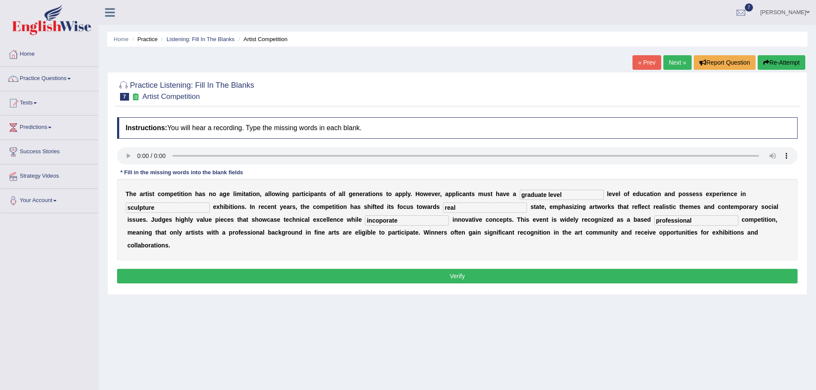
click at [440, 275] on button "Verify" at bounding box center [457, 276] width 680 height 15
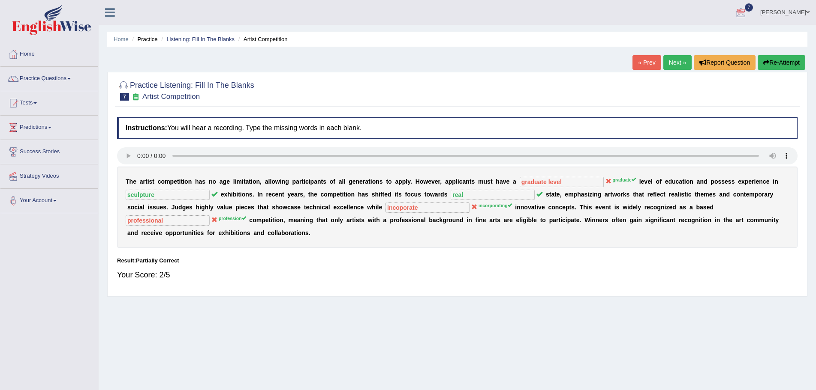
click at [777, 61] on button "Re-Attempt" at bounding box center [781, 62] width 48 height 15
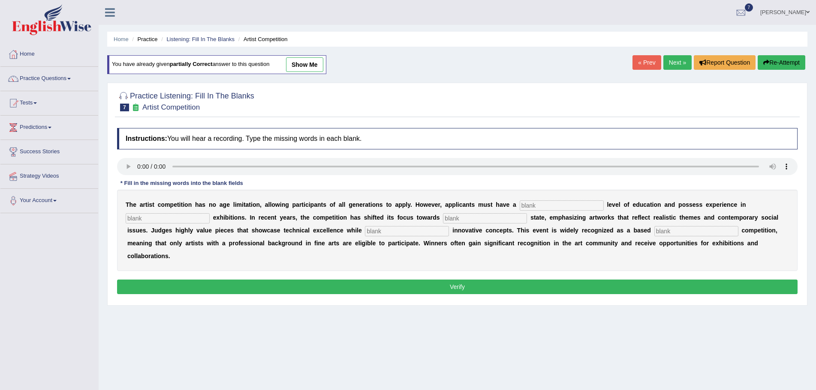
click at [543, 205] on input "text" at bounding box center [561, 206] width 84 height 10
click at [540, 206] on input "text" at bounding box center [561, 206] width 84 height 10
type input "graduate"
click at [191, 216] on input "text" at bounding box center [168, 218] width 84 height 10
type input "sculpture"
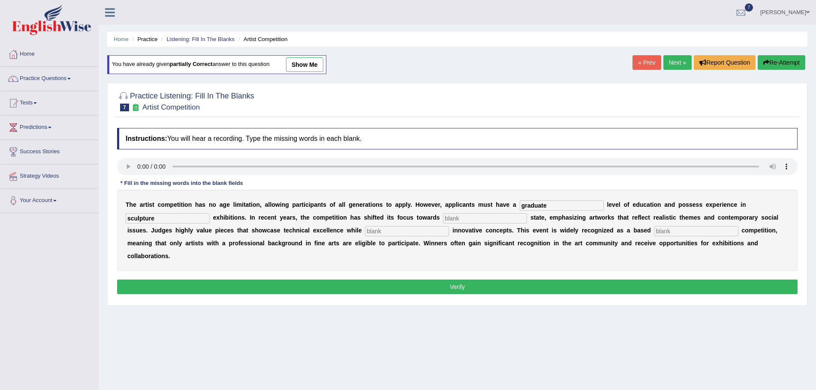
click at [480, 219] on input "text" at bounding box center [485, 218] width 84 height 10
type input "real"
click at [413, 233] on input "text" at bounding box center [407, 231] width 84 height 10
type input "incoorp"
click at [673, 231] on input "text" at bounding box center [696, 231] width 84 height 10
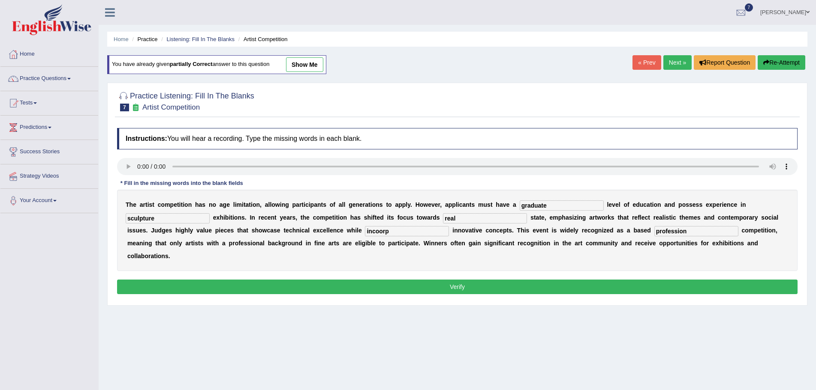
type input "profession"
click at [393, 231] on input "incoorp" at bounding box center [407, 231] width 84 height 10
type input "incoorporate"
click at [470, 286] on button "Verify" at bounding box center [457, 287] width 680 height 15
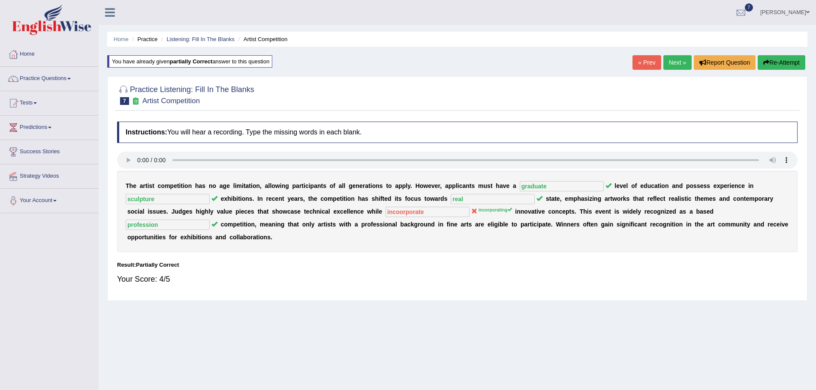
click at [781, 62] on button "Re-Attempt" at bounding box center [781, 62] width 48 height 15
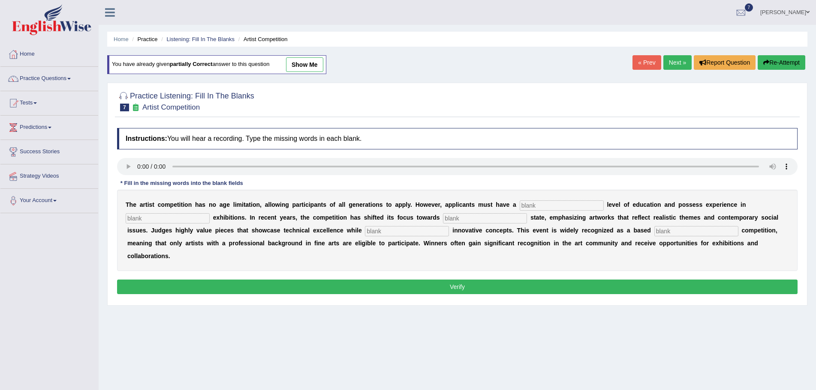
click at [547, 205] on input "text" at bounding box center [561, 206] width 84 height 10
type input "graduate"
click at [198, 218] on input "text" at bounding box center [168, 218] width 84 height 10
click at [474, 221] on input "text" at bounding box center [485, 218] width 84 height 10
type input "real"
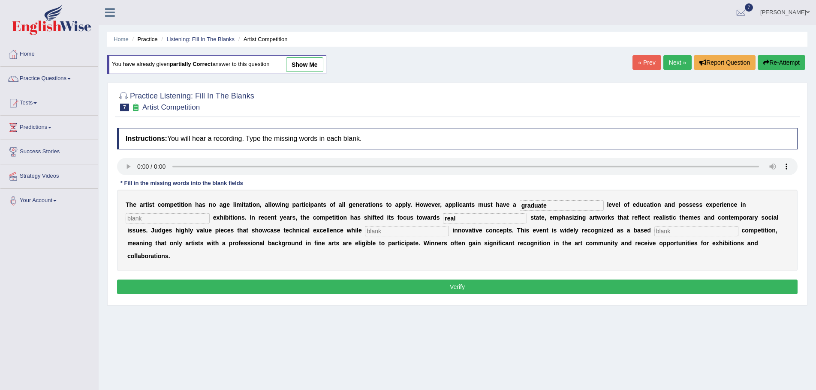
click at [389, 232] on input "text" at bounding box center [407, 231] width 84 height 10
type input "incopin"
click at [672, 231] on input "text" at bounding box center [696, 231] width 84 height 10
type input "profession"
click at [195, 217] on input "text" at bounding box center [168, 218] width 84 height 10
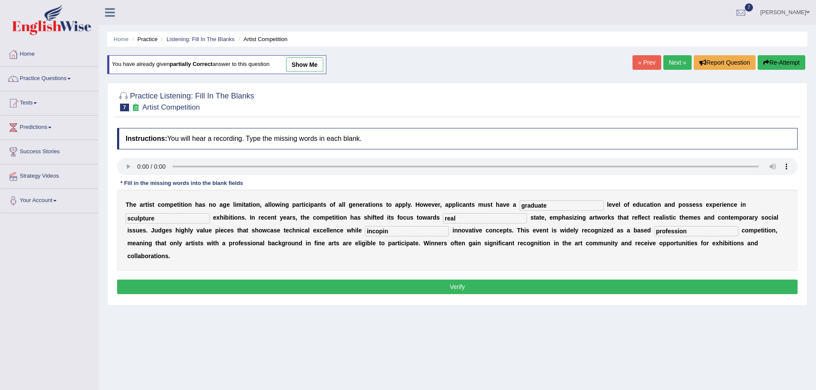
type input "sculpture"
click at [392, 233] on input "incopin" at bounding box center [407, 231] width 84 height 10
type input "incooporating"
click at [461, 289] on button "Verify" at bounding box center [457, 287] width 680 height 15
